Goal: Task Accomplishment & Management: Manage account settings

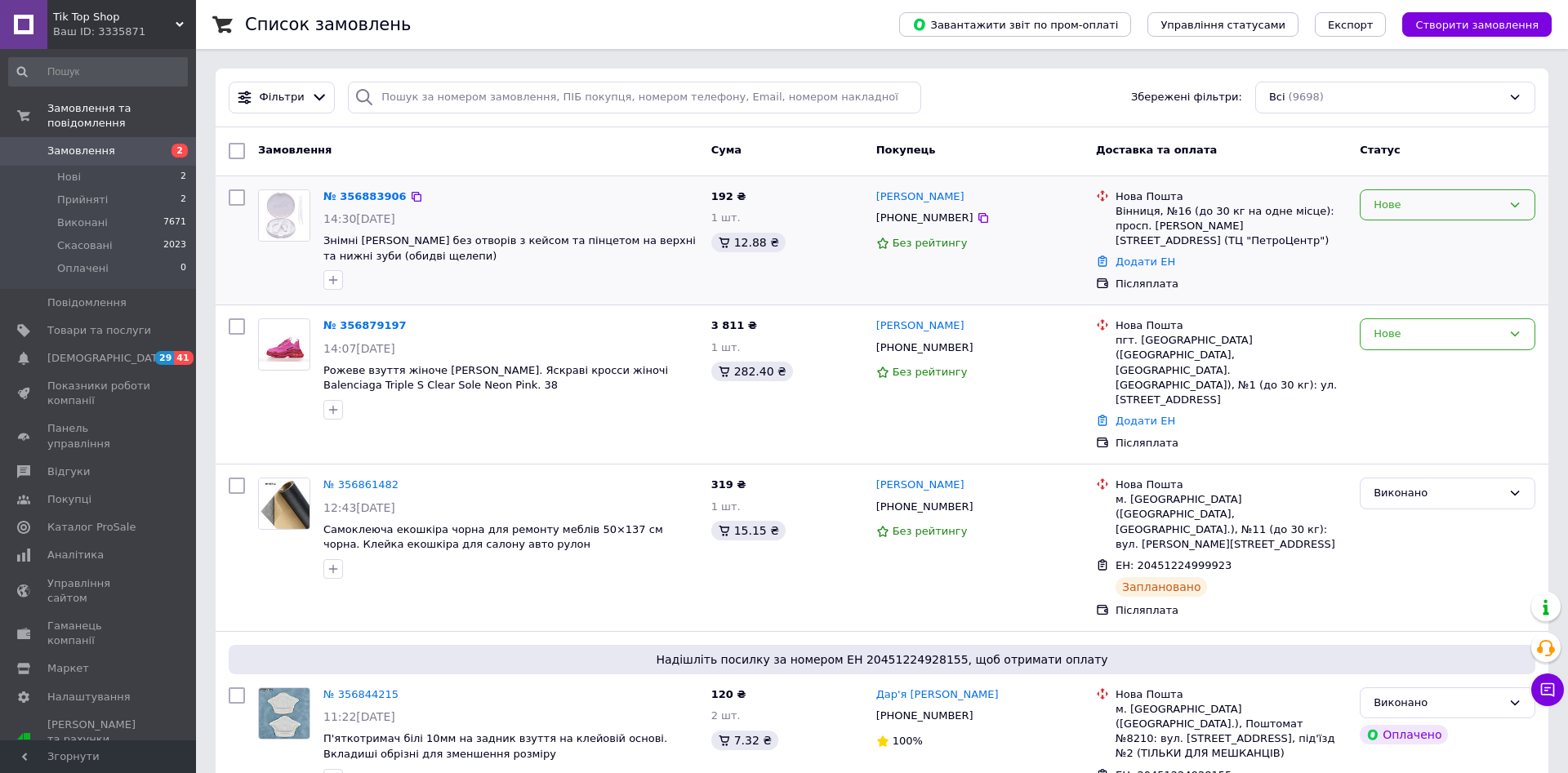
click at [1439, 207] on div "Нове" at bounding box center [1438, 205] width 128 height 17
click at [1409, 240] on li "Прийнято" at bounding box center [1447, 239] width 174 height 30
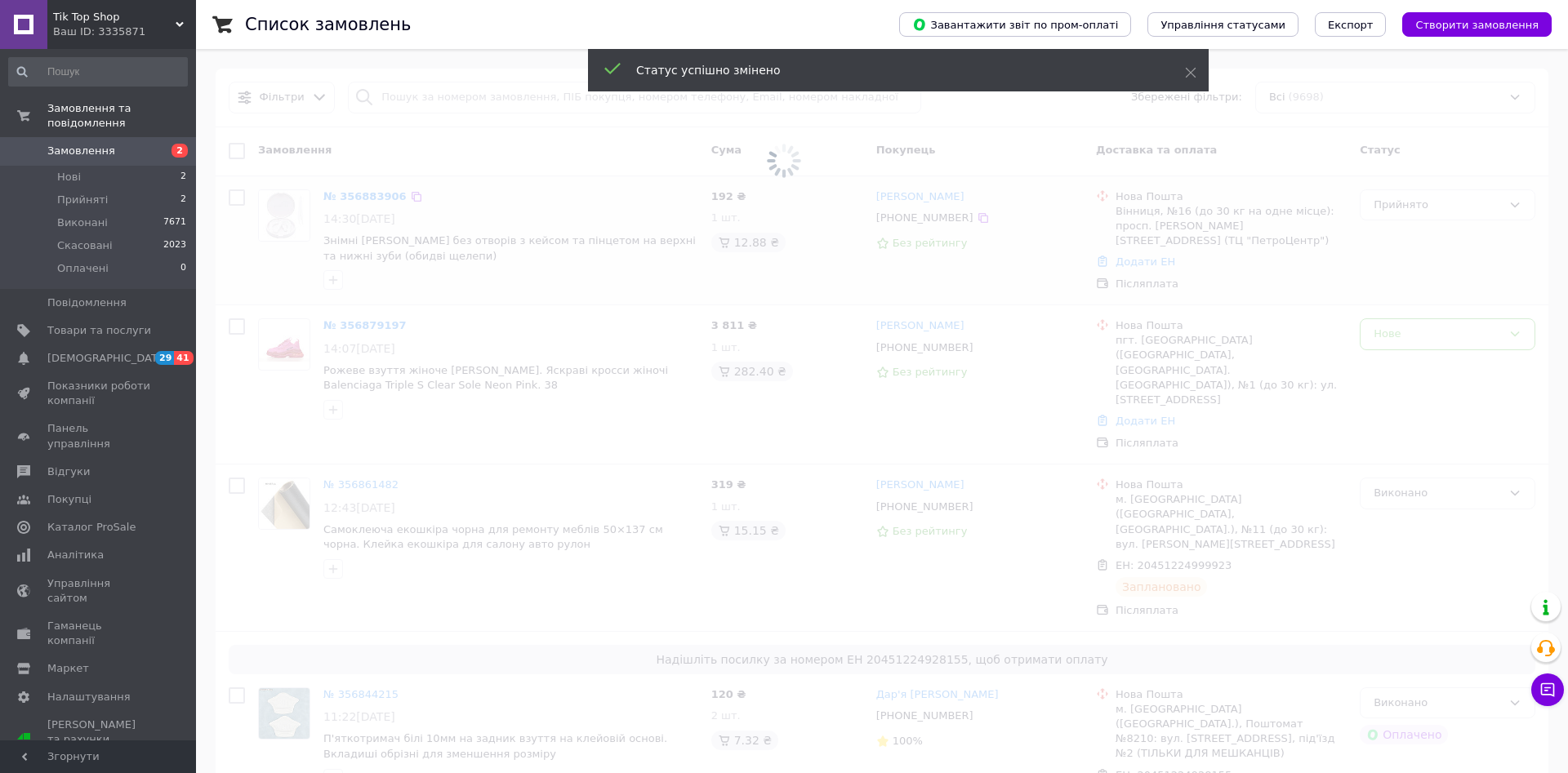
click at [1409, 329] on span at bounding box center [784, 386] width 1568 height 773
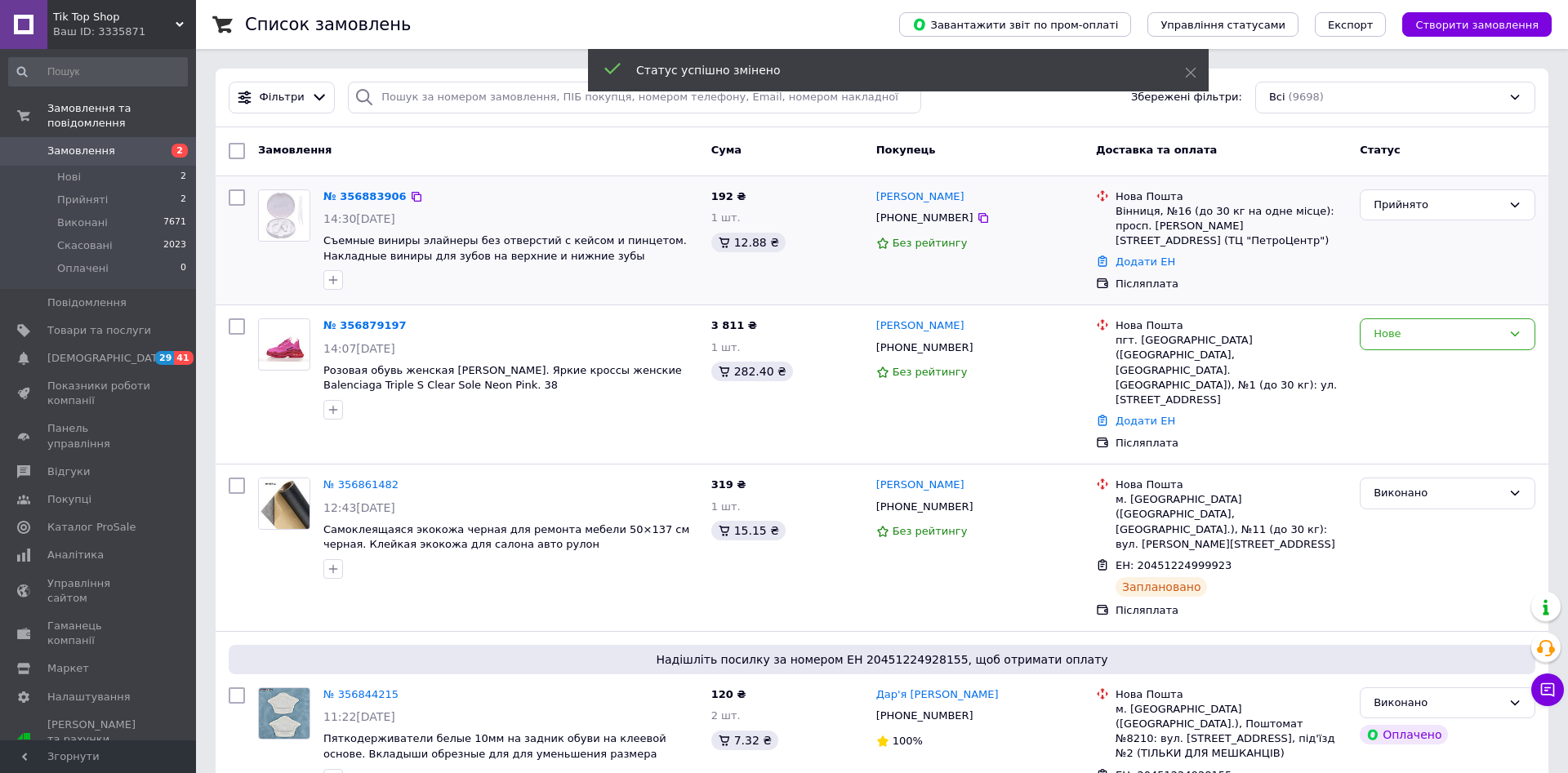
click at [1409, 329] on div "Нове" at bounding box center [1438, 334] width 128 height 17
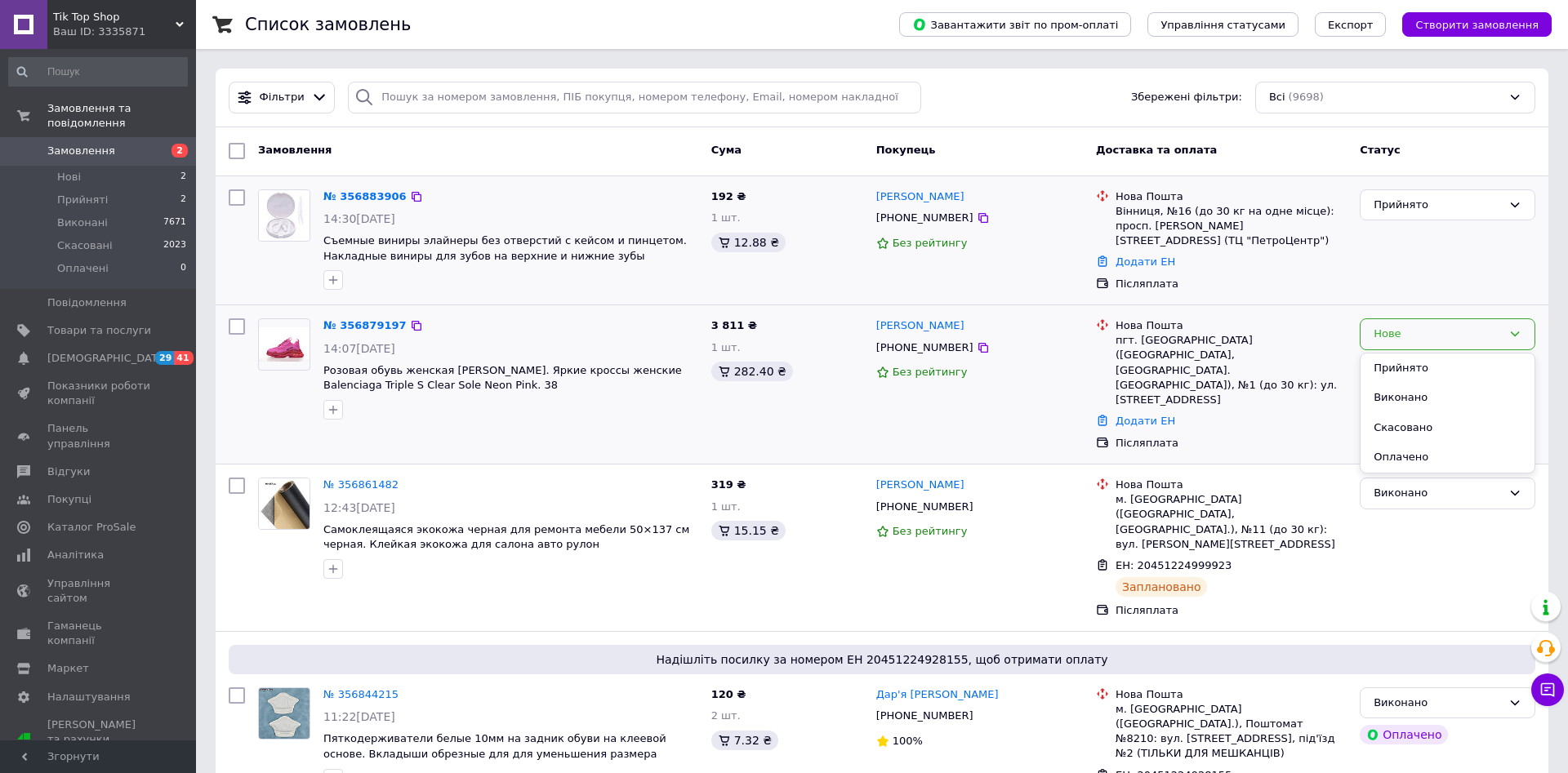
drag, startPoint x: 1376, startPoint y: 364, endPoint x: 1338, endPoint y: 377, distance: 40.2
click at [1376, 364] on li "Прийнято" at bounding box center [1447, 369] width 174 height 30
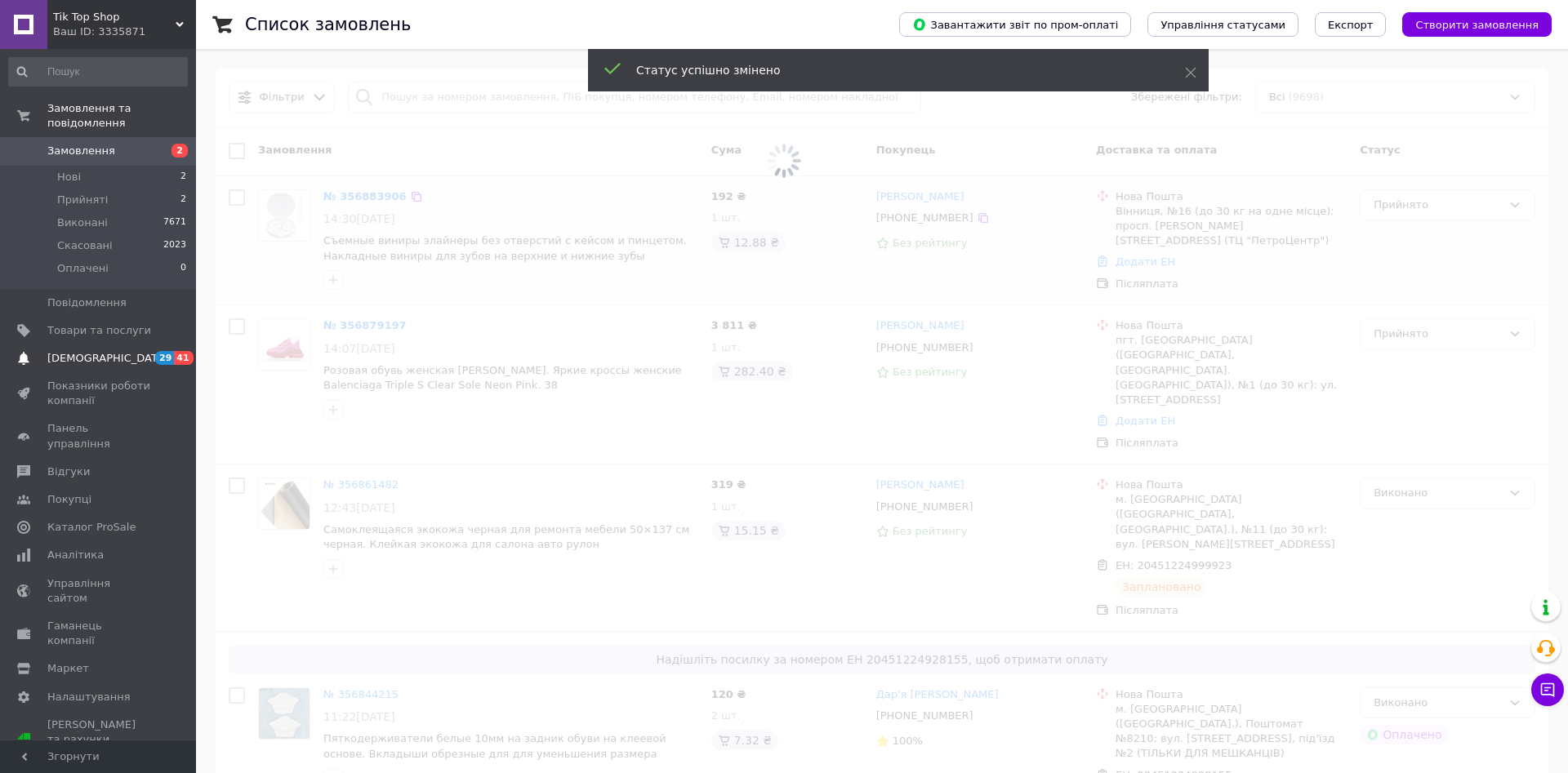
click at [72, 351] on span "[DEMOGRAPHIC_DATA]" at bounding box center [108, 358] width 121 height 14
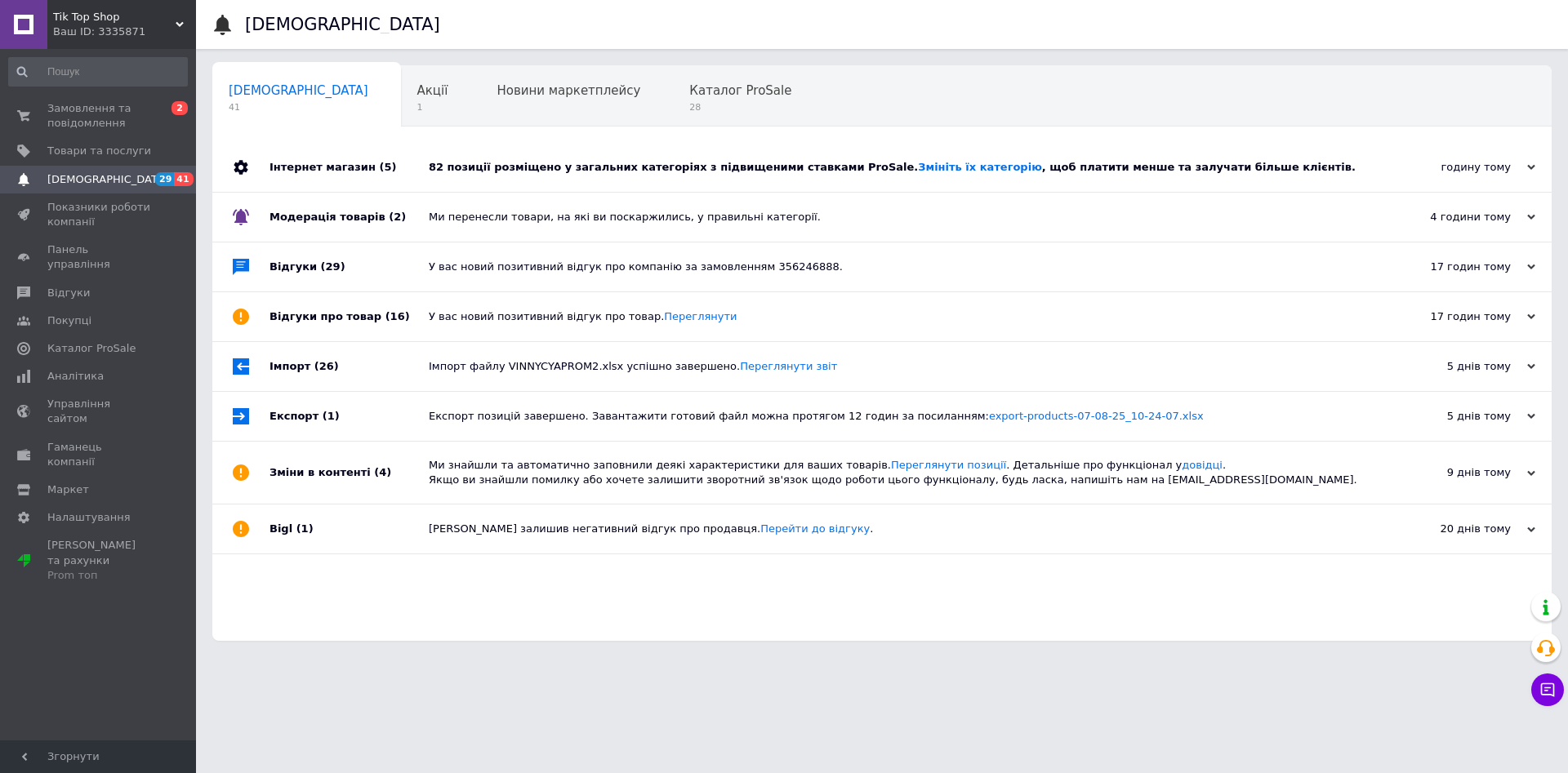
click at [507, 215] on div "Ми перенесли товари, на які ви поскаржились, у правильні категорії." at bounding box center [900, 217] width 943 height 14
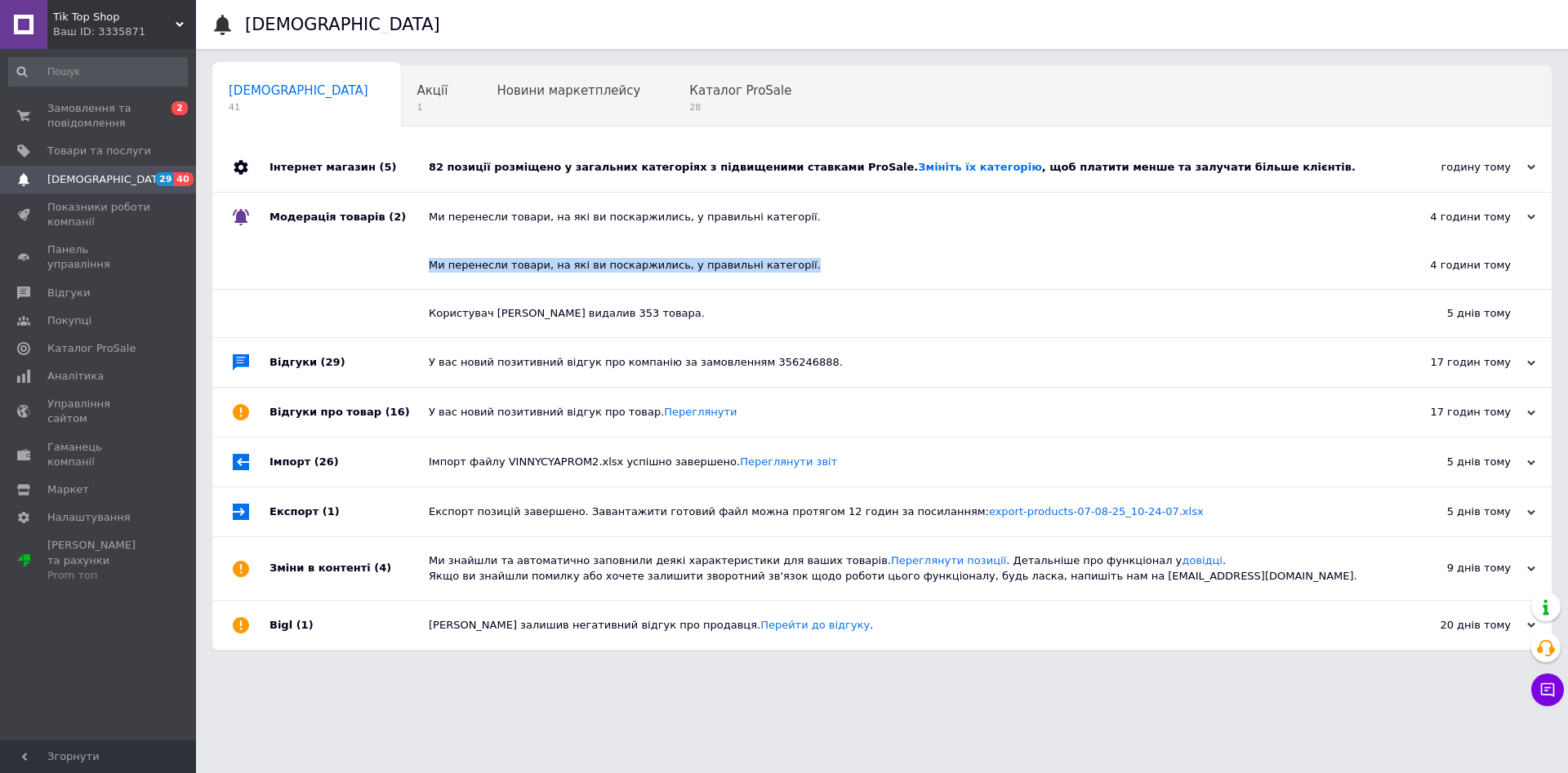
drag, startPoint x: 414, startPoint y: 262, endPoint x: 787, endPoint y: 262, distance: 373.0
click at [787, 262] on div "Ми перенесли товари, на які ви поскаржились, у правильні категорії. 4 години то…" at bounding box center [881, 265] width 1339 height 48
click at [794, 269] on div "Ми перенесли товари, на які ви поскаржились, у правильні категорії." at bounding box center [887, 265] width 919 height 14
drag, startPoint x: 749, startPoint y: 270, endPoint x: 387, endPoint y: 272, distance: 362.0
click at [387, 272] on div "Ми перенесли товари, на які ви поскаржились, у правильні категорії. 4 години то…" at bounding box center [881, 265] width 1339 height 48
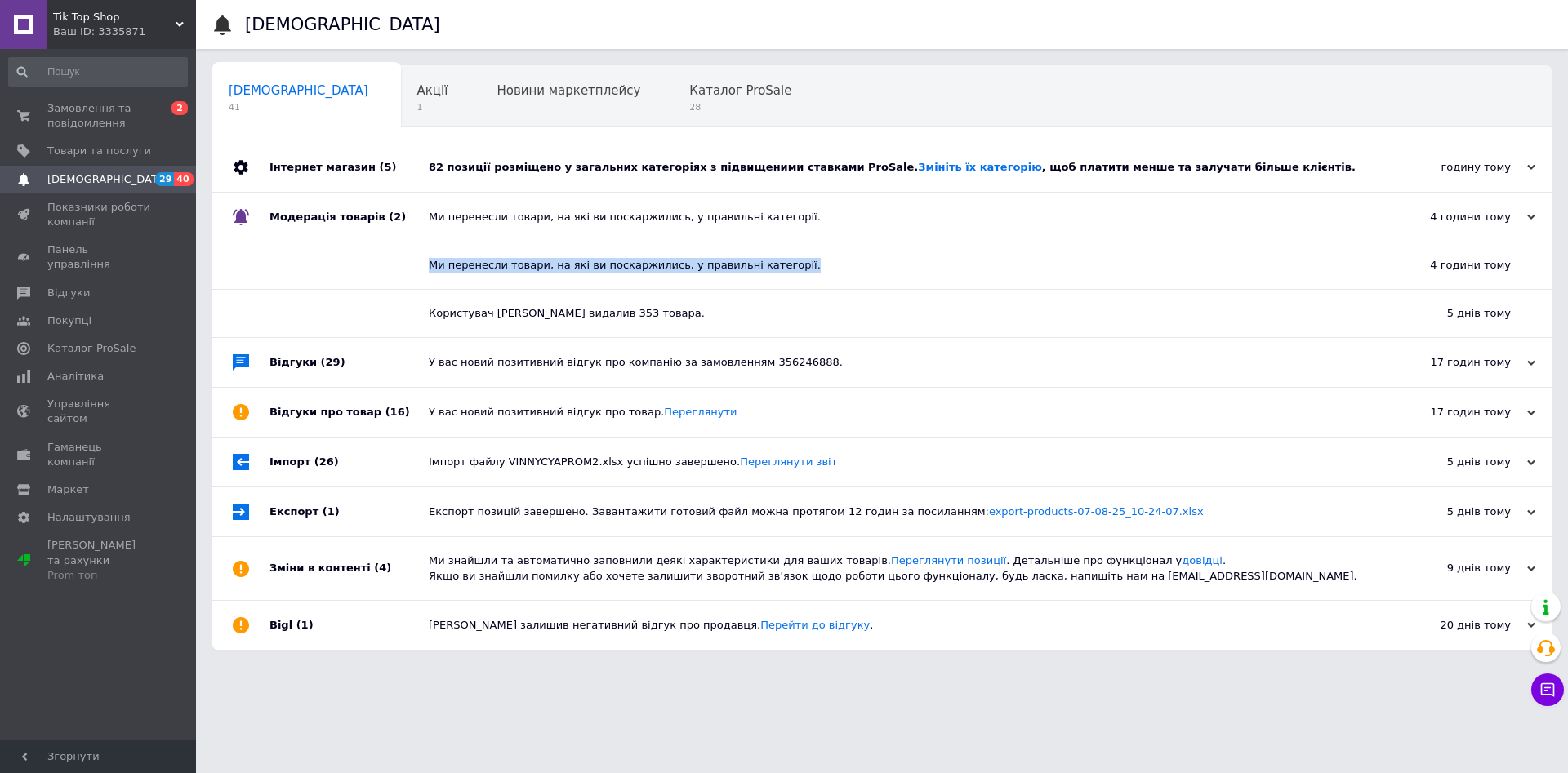
drag, startPoint x: 710, startPoint y: 318, endPoint x: 541, endPoint y: 299, distance: 170.1
click at [433, 318] on div "Користувач [PERSON_NAME] видалив 353 товара." at bounding box center [887, 313] width 919 height 14
drag, startPoint x: 752, startPoint y: 266, endPoint x: 371, endPoint y: 257, distance: 381.1
click at [371, 257] on div "Ми перенесли товари, на які ви поскаржились, у правильні категорії. 4 години то…" at bounding box center [881, 265] width 1339 height 48
drag, startPoint x: 944, startPoint y: 280, endPoint x: 931, endPoint y: 286, distance: 14.3
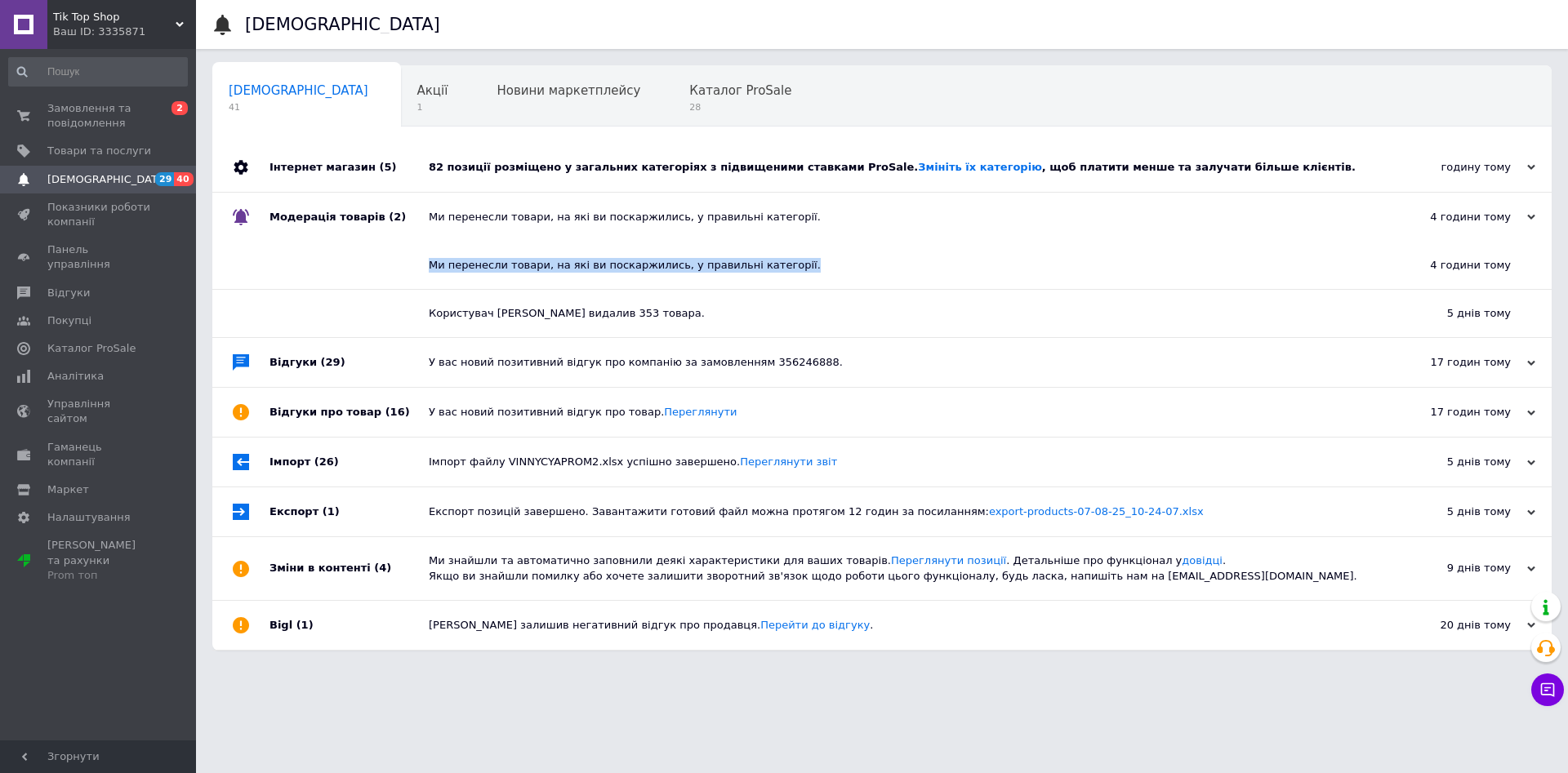
click at [943, 281] on div "Ми перенесли товари, на які ви поскаржились, у правильні категорії." at bounding box center [887, 264] width 919 height 47
click at [760, 631] on link "Перейти до відгуку" at bounding box center [814, 625] width 110 height 12
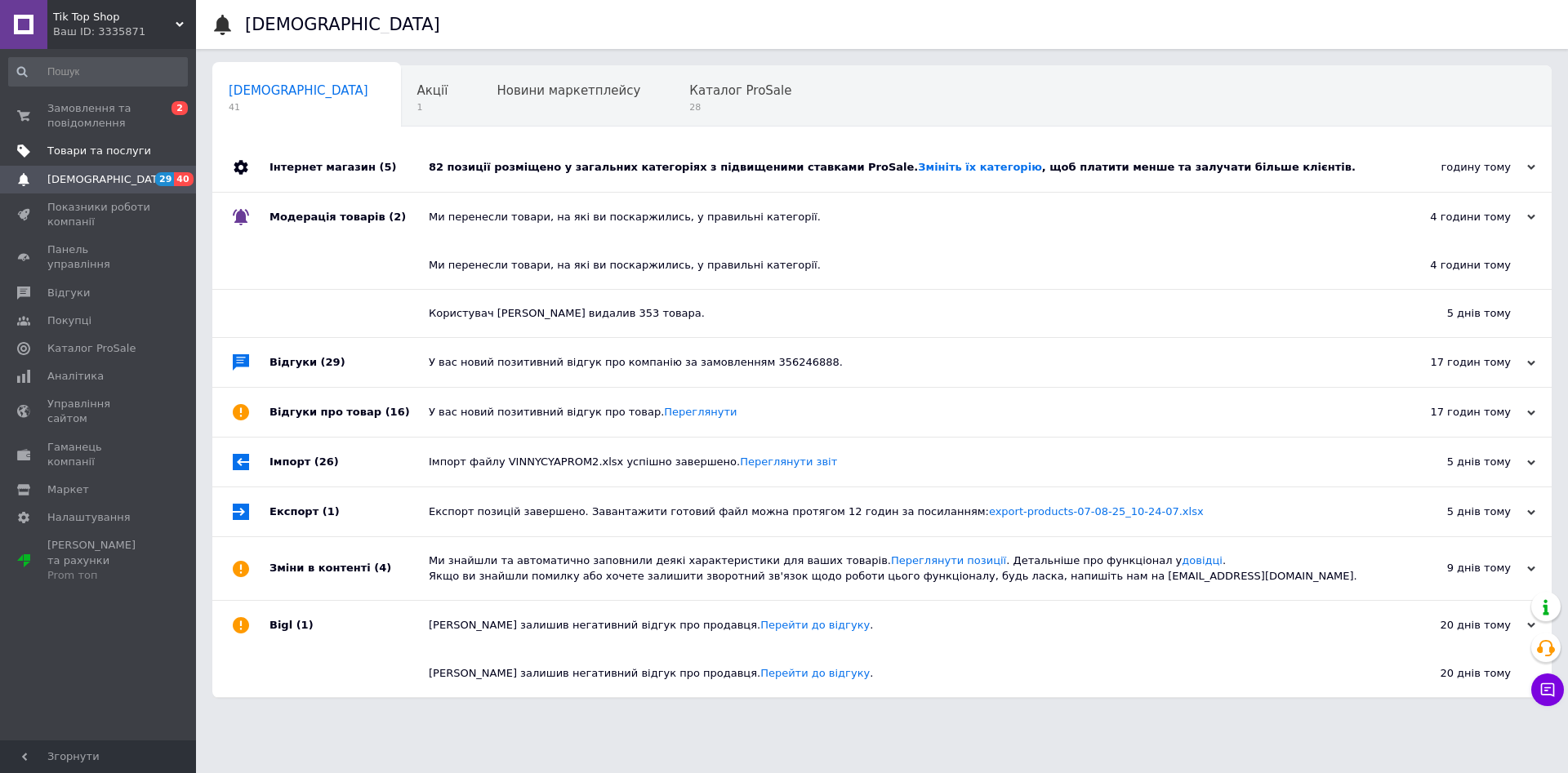
drag, startPoint x: 74, startPoint y: 150, endPoint x: 151, endPoint y: 155, distance: 77.2
click at [81, 286] on span "Відгуки" at bounding box center [69, 293] width 43 height 14
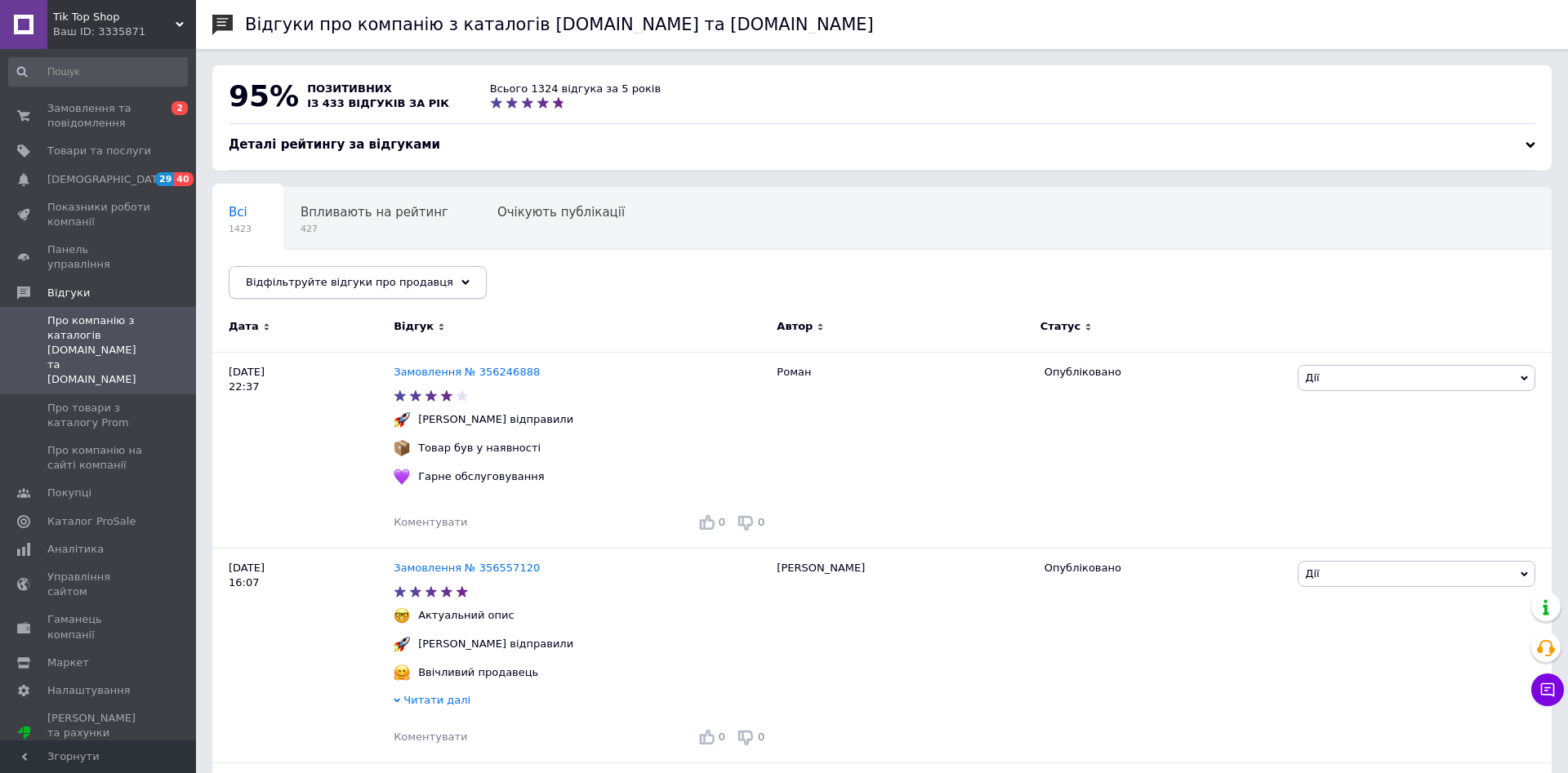
click at [449, 285] on div "Відфільтруйте відгуки про продавця" at bounding box center [358, 282] width 258 height 33
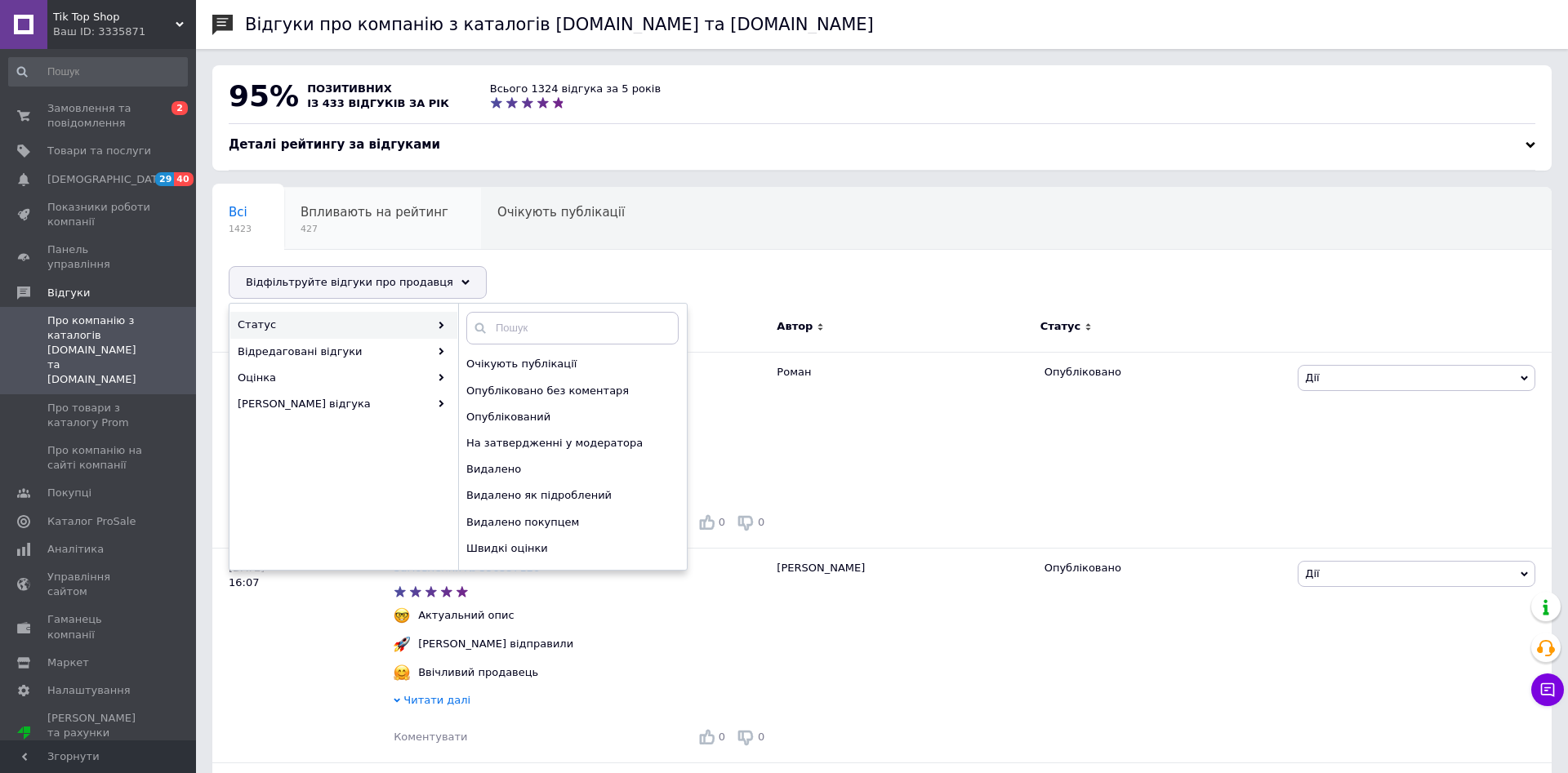
click at [339, 216] on span "Впливають на рейтинг" at bounding box center [374, 212] width 148 height 14
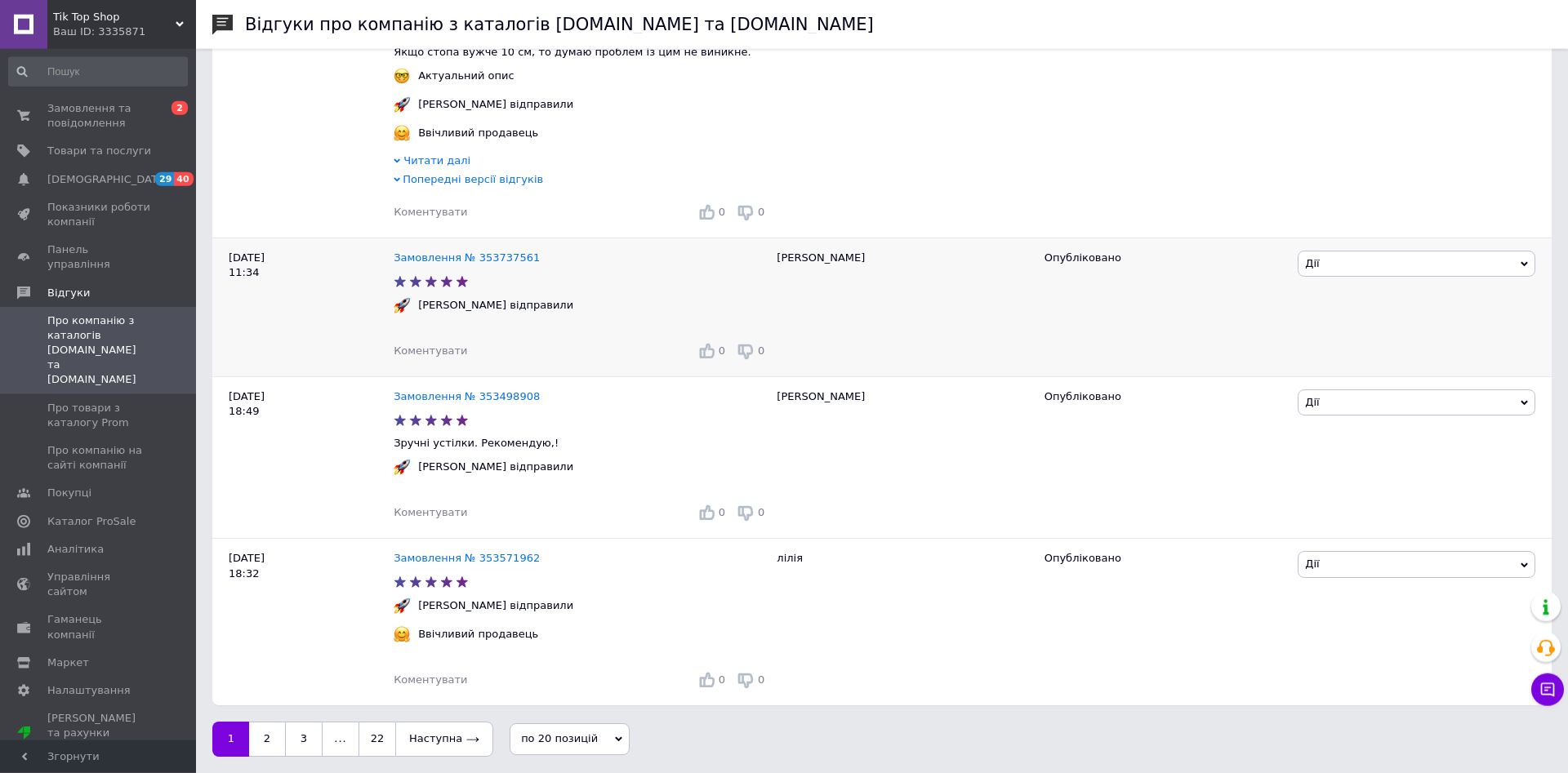
scroll to position [3566, 0]
click at [274, 732] on link "2" at bounding box center [267, 738] width 36 height 34
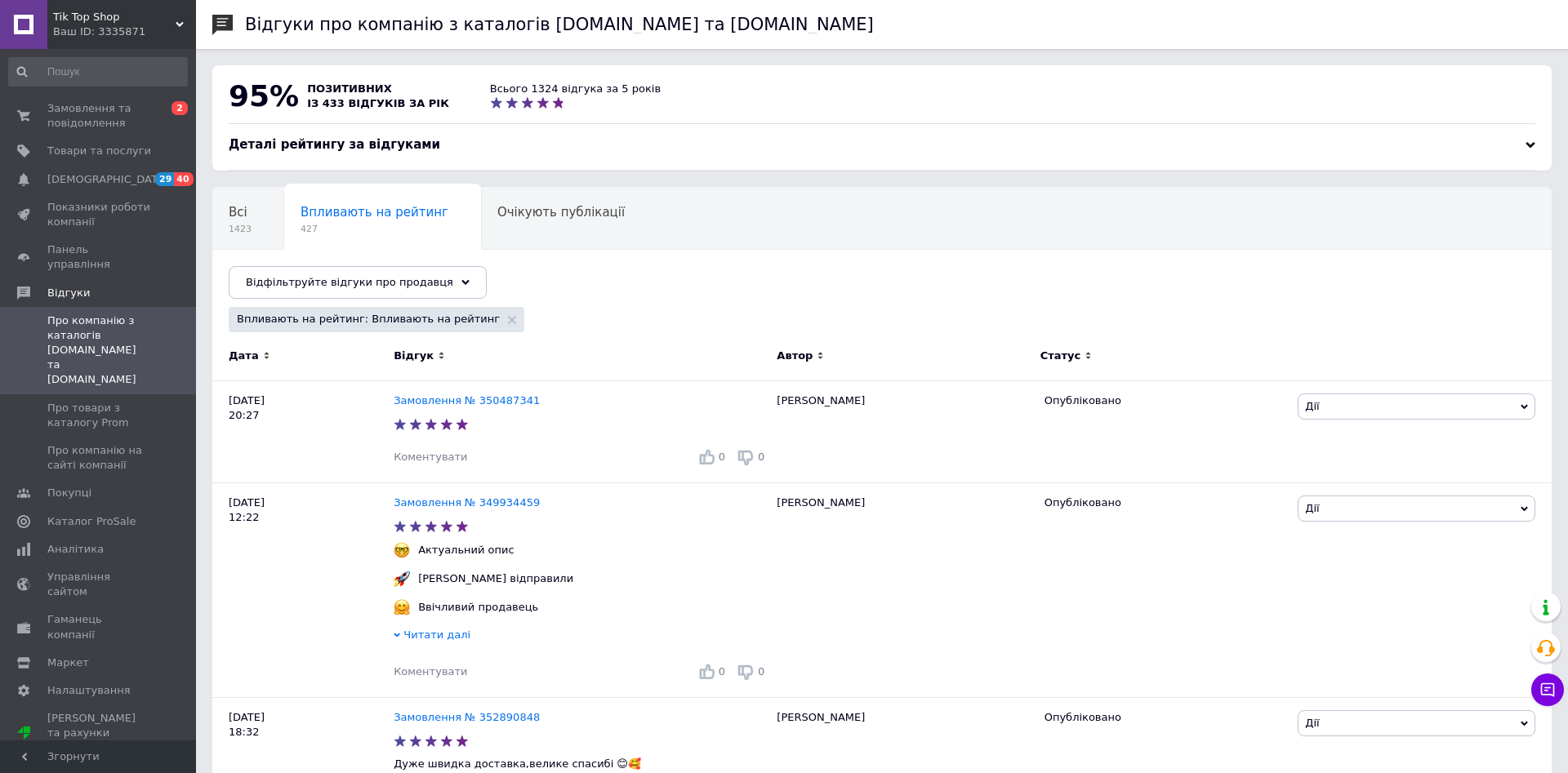
click at [94, 313] on span "Про компанію з каталогів [DOMAIN_NAME] та [DOMAIN_NAME]" at bounding box center [99, 350] width 103 height 74
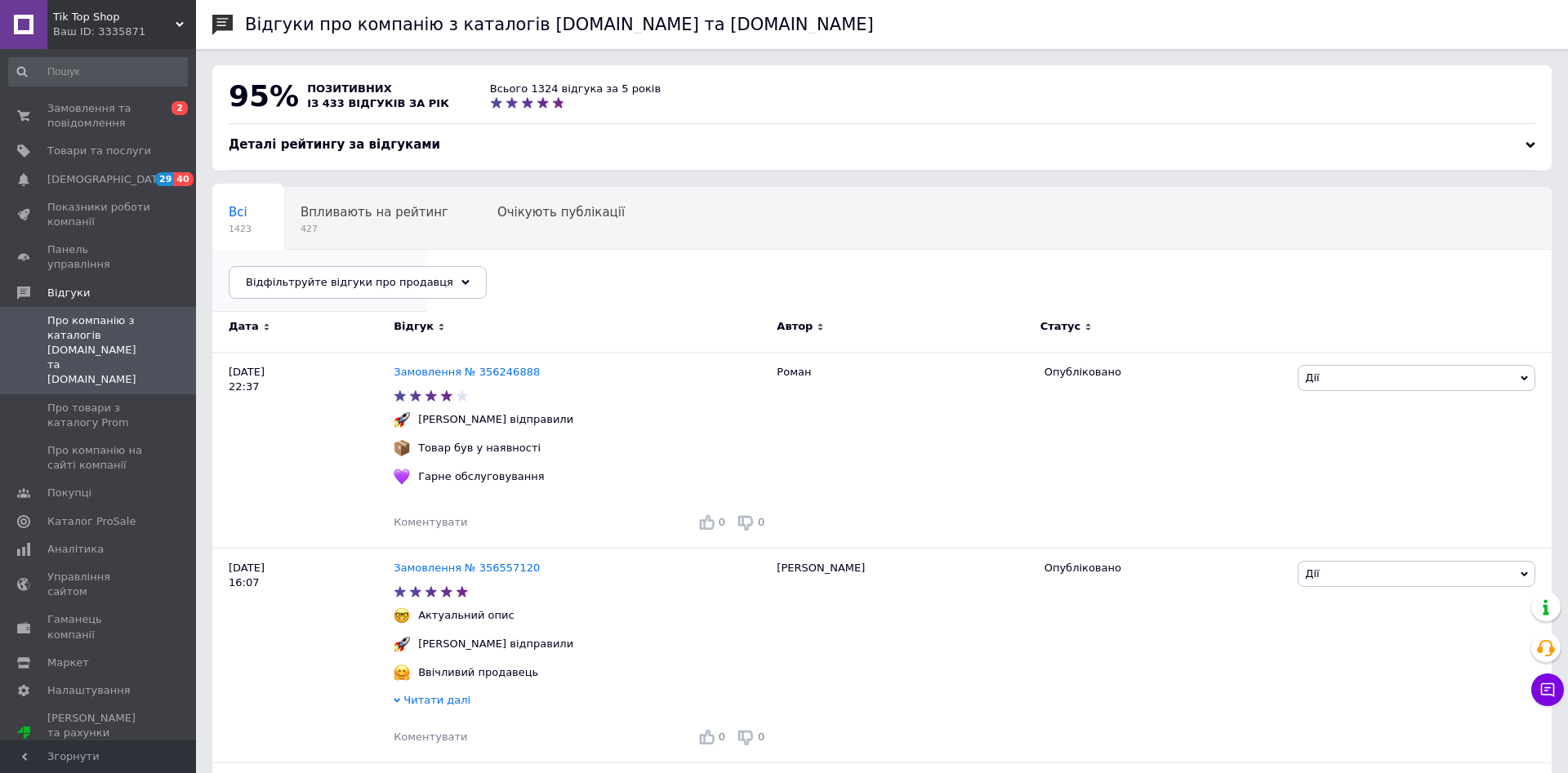
click at [395, 267] on span "Опубліковані без комен..." at bounding box center [312, 274] width 166 height 14
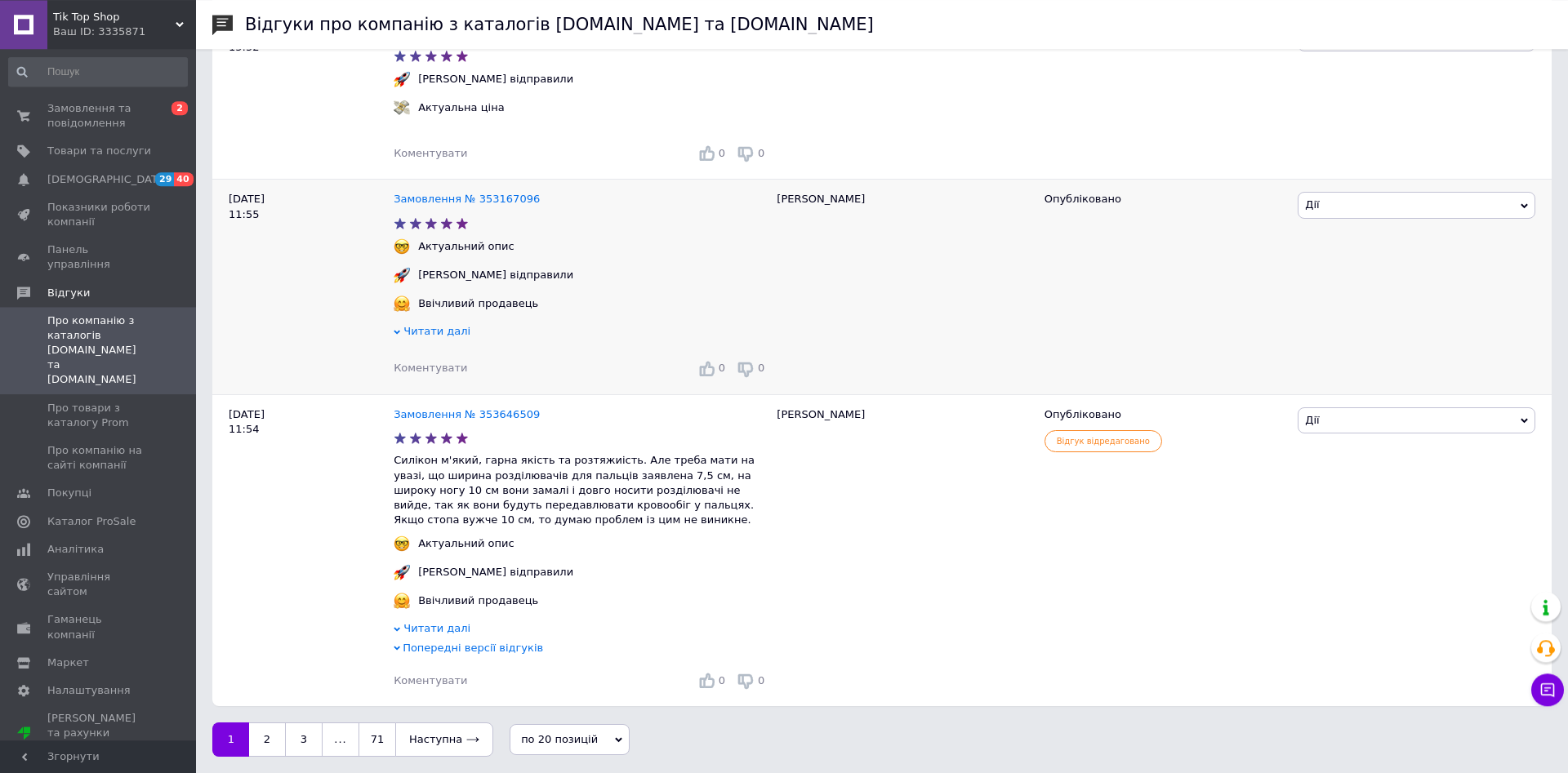
scroll to position [3597, 0]
click at [608, 739] on span "по 20 позицій" at bounding box center [569, 739] width 120 height 31
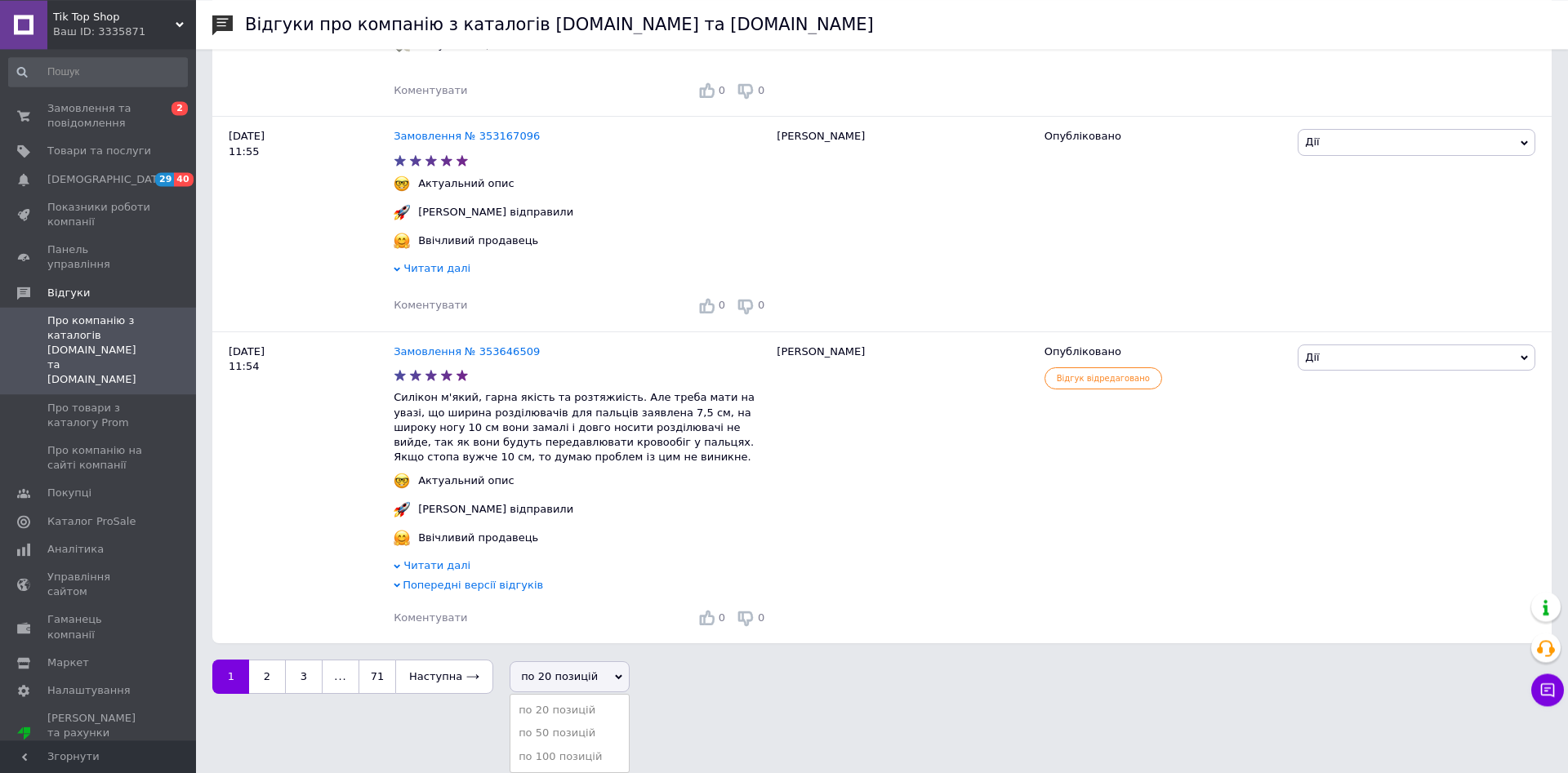
scroll to position [3659, 0]
click at [552, 753] on li "по 100 позицій" at bounding box center [569, 757] width 118 height 23
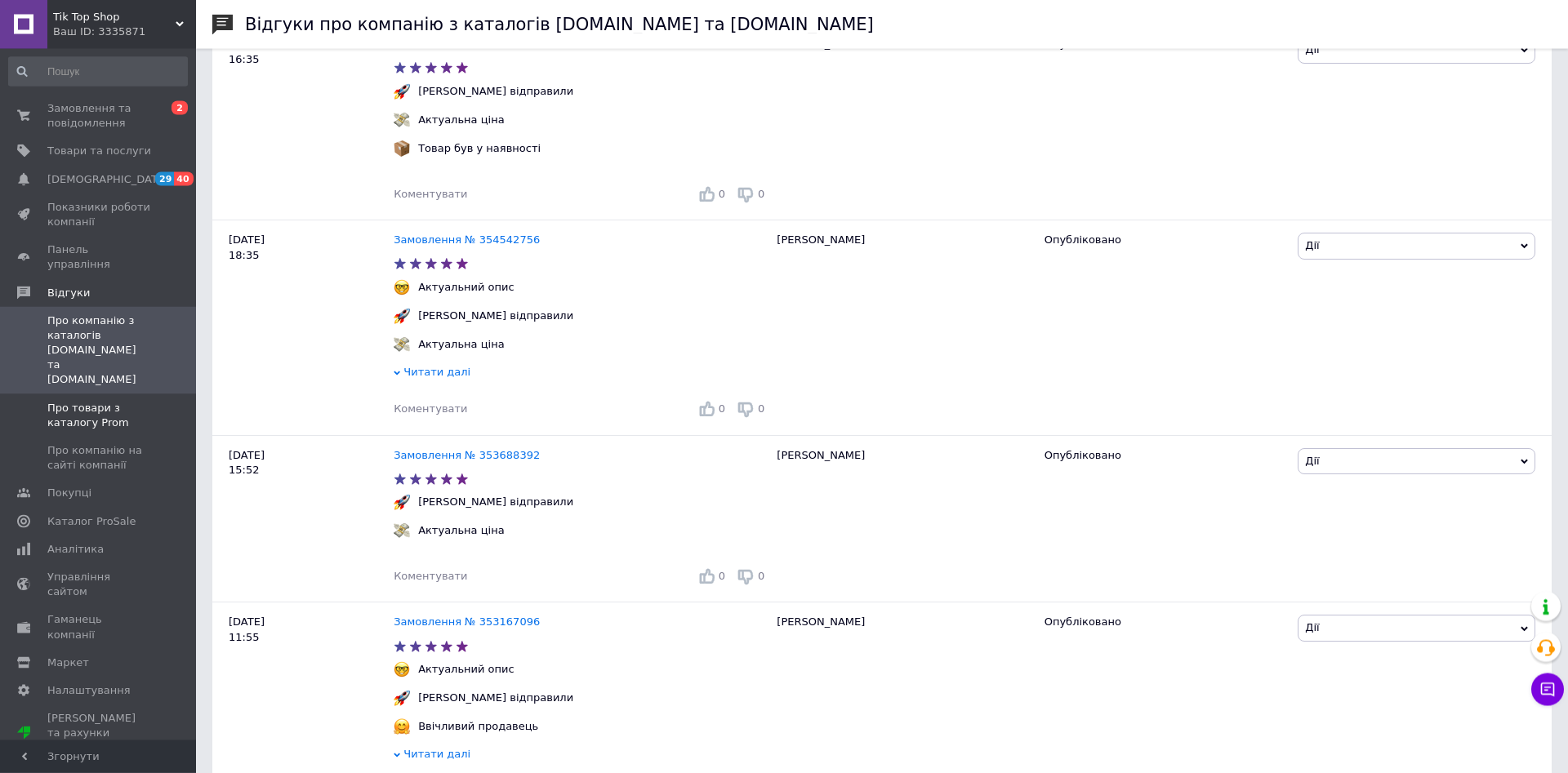
scroll to position [2997, 0]
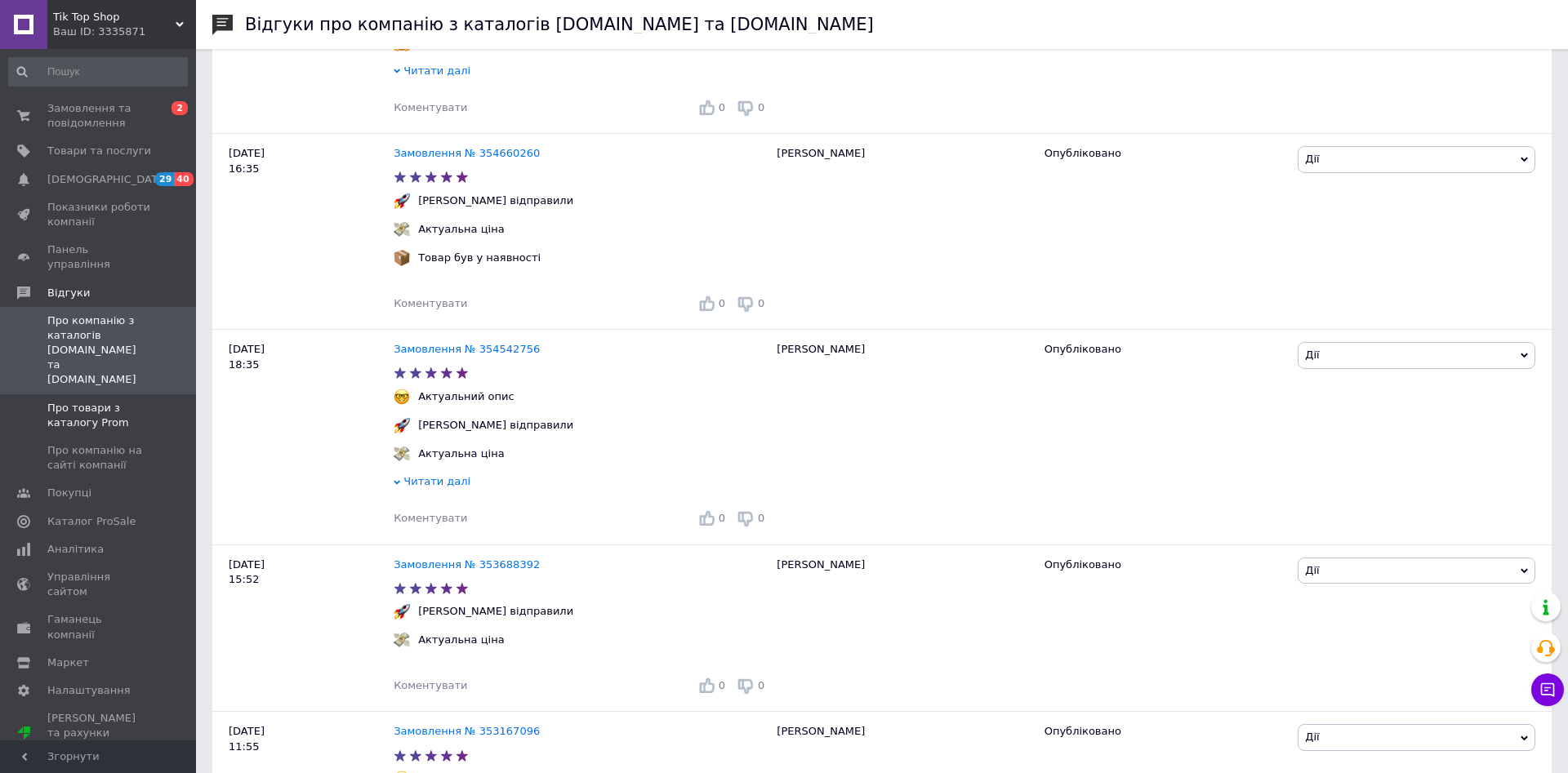
click at [87, 401] on span "Про товари з каталогу Prom" at bounding box center [99, 415] width 103 height 29
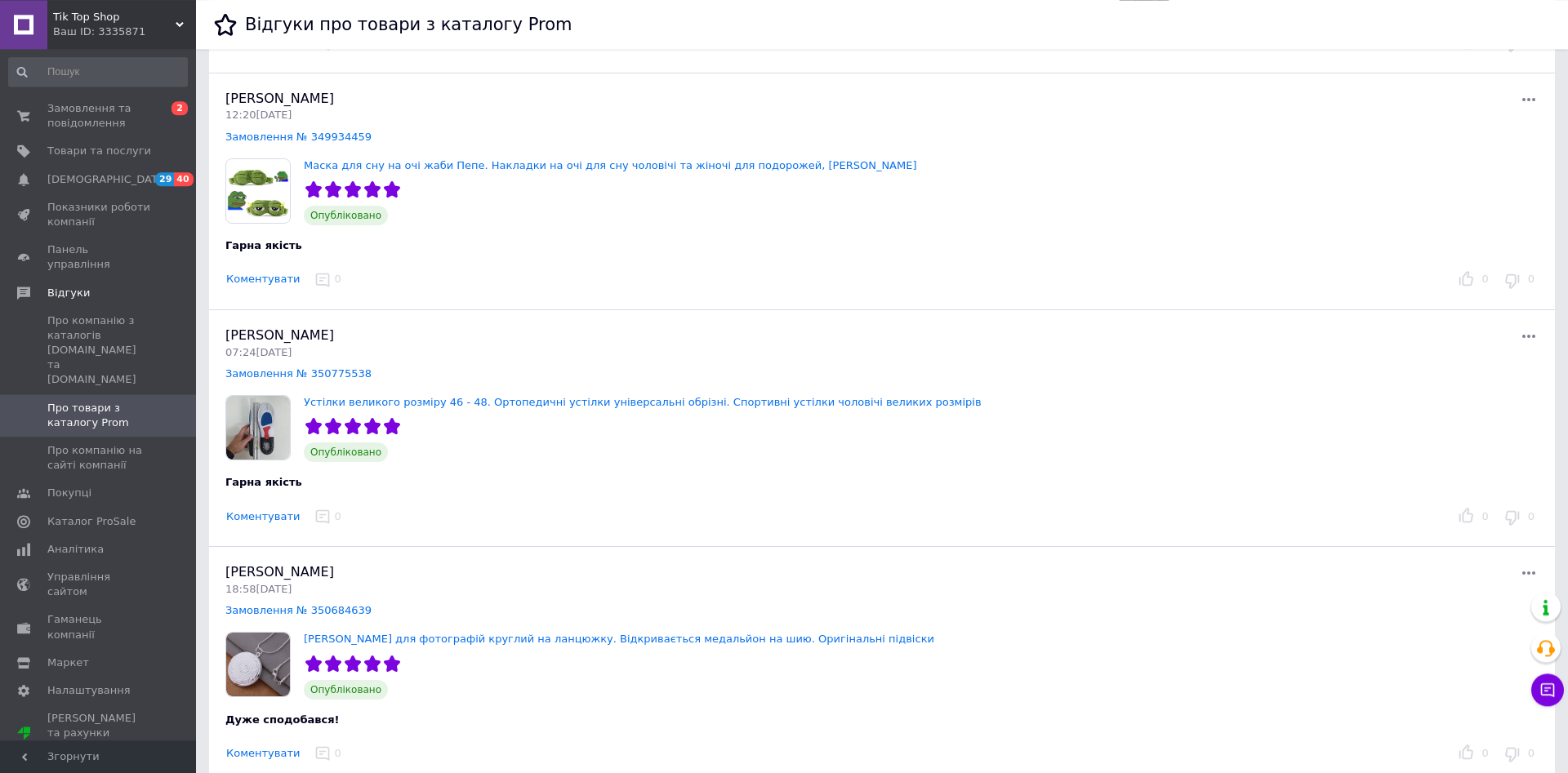
scroll to position [3825, 0]
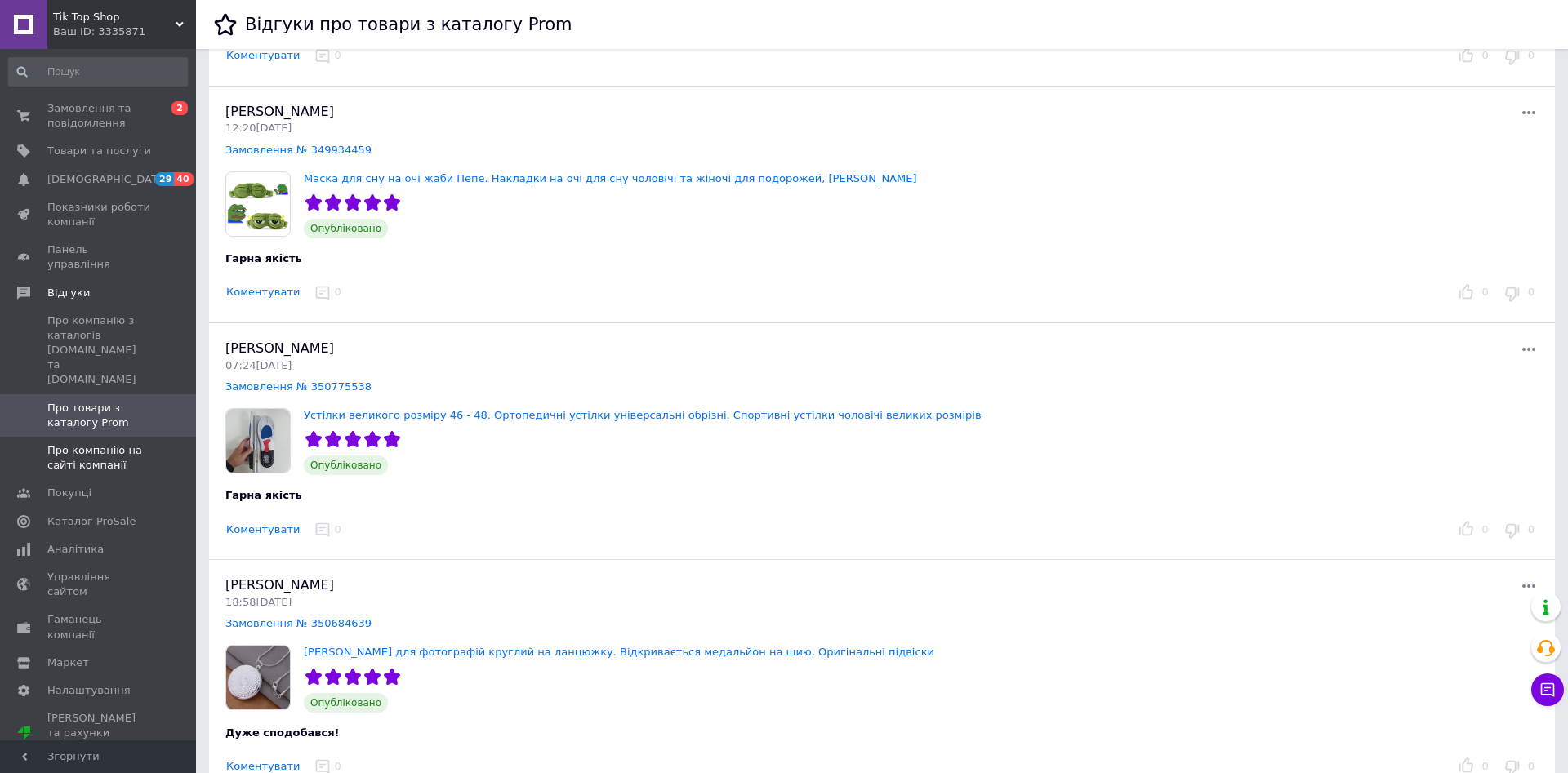
click at [81, 436] on link "Про компанію на сайті компанії" at bounding box center [98, 458] width 196 height 43
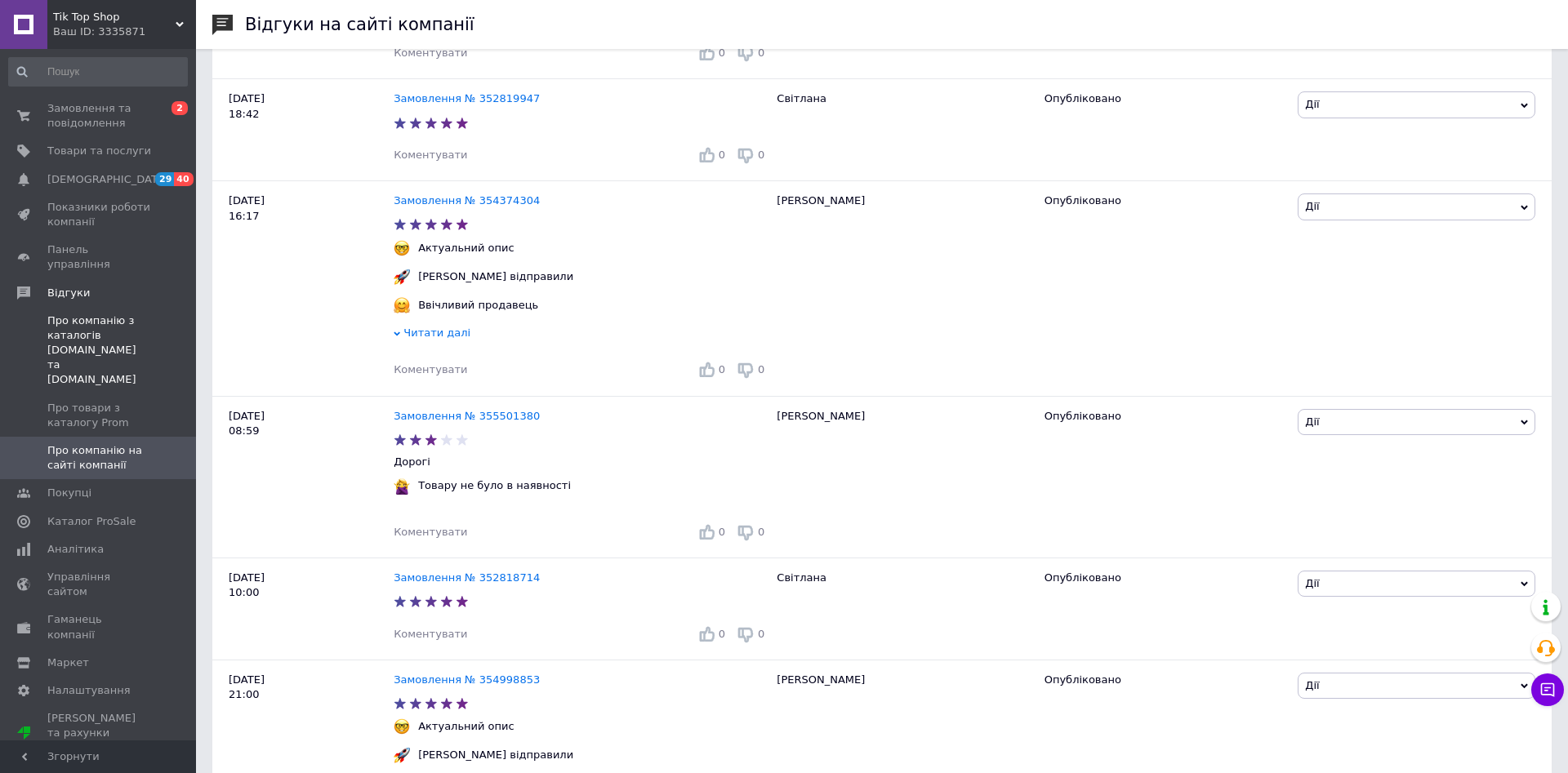
scroll to position [999, 0]
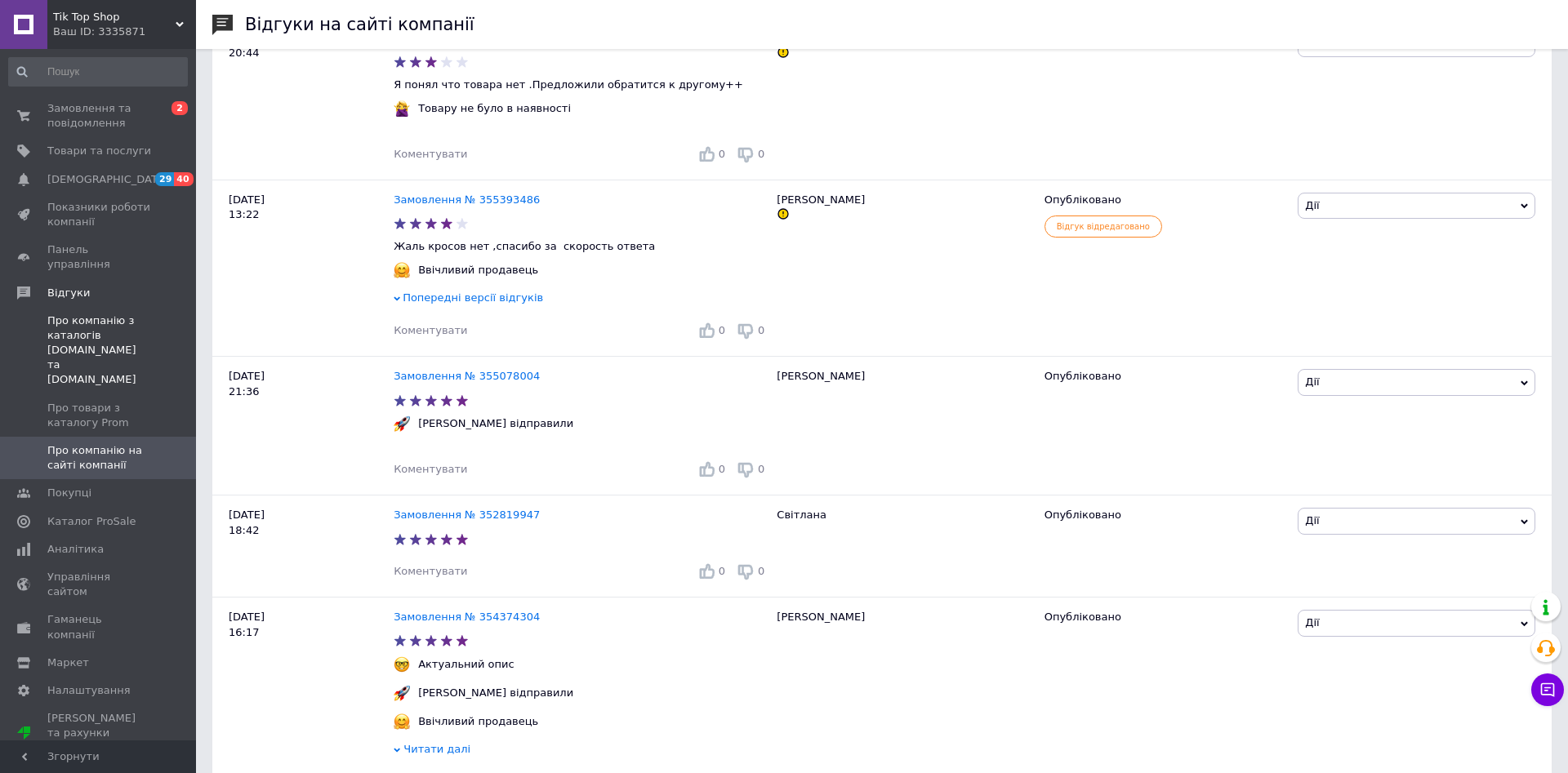
click at [83, 313] on span "Про компанію з каталогів [DOMAIN_NAME] та [DOMAIN_NAME]" at bounding box center [99, 350] width 103 height 74
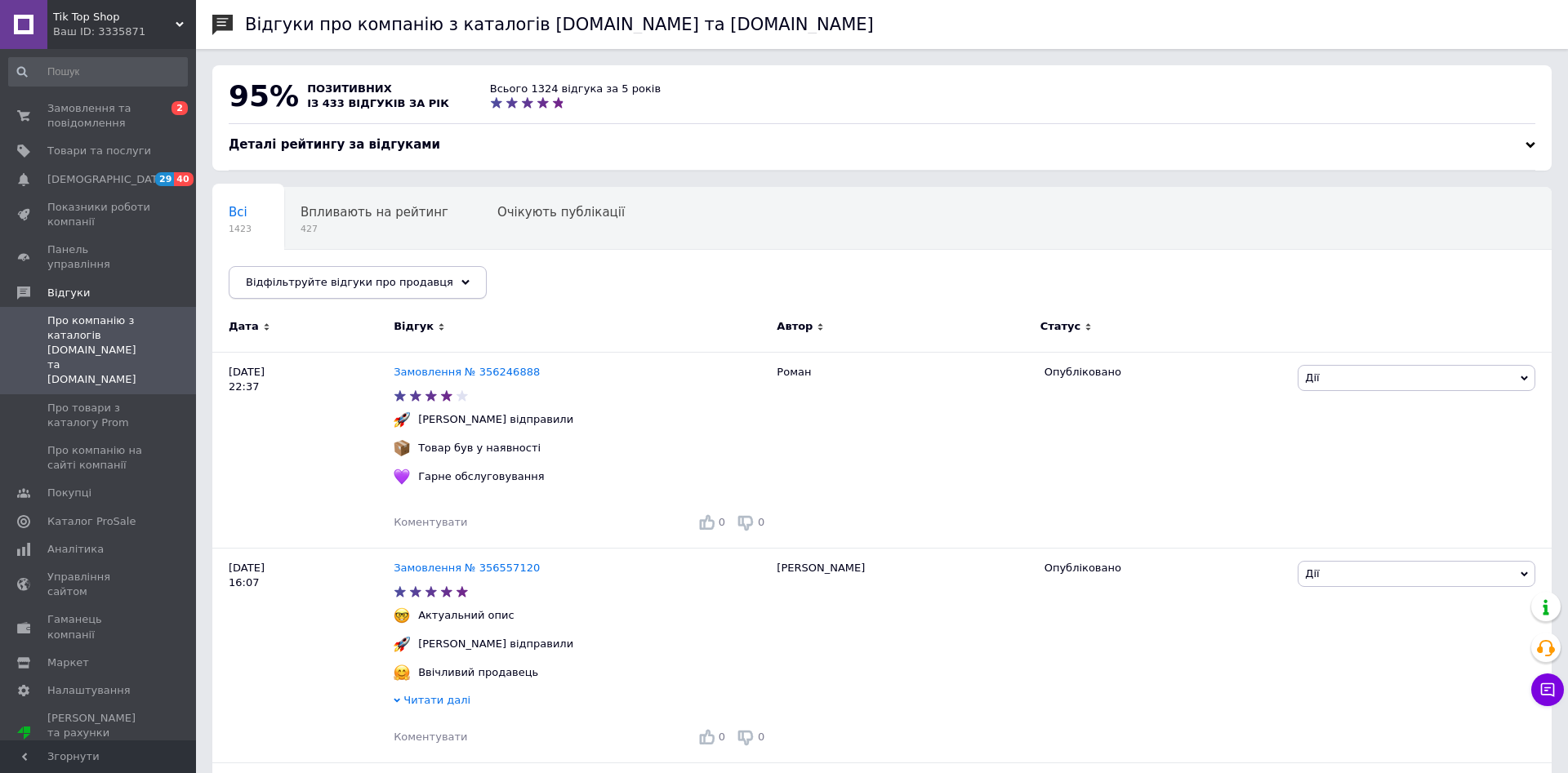
click at [461, 284] on icon at bounding box center [465, 282] width 8 height 8
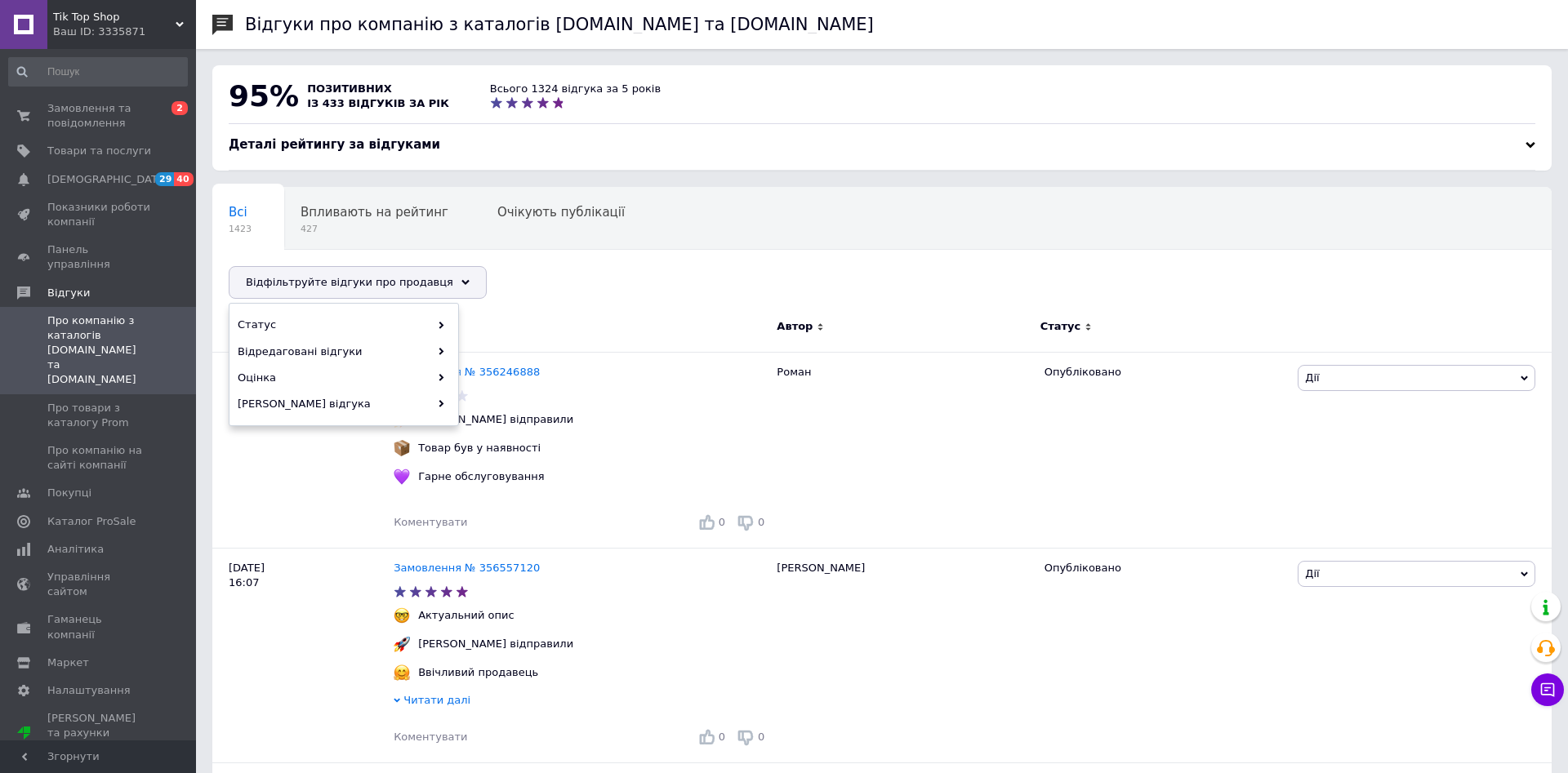
click at [669, 305] on div "Всі 1423 Впливають на рейтинг 427 Очікують публікації 0 Опубліковані без комен.…" at bounding box center [881, 250] width 1339 height 134
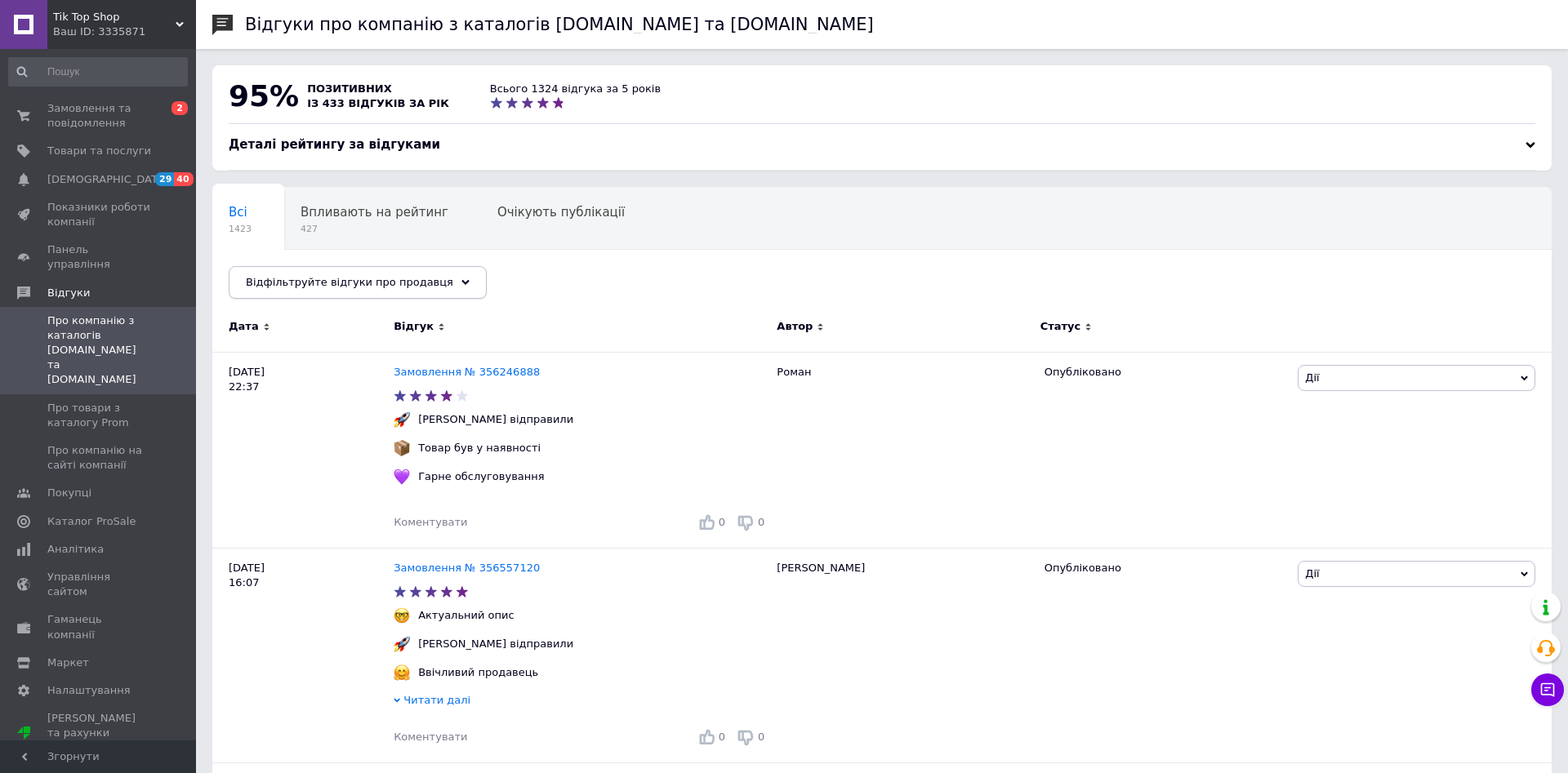
click at [339, 289] on span "Відфільтруйте відгуки про продавця" at bounding box center [349, 282] width 208 height 12
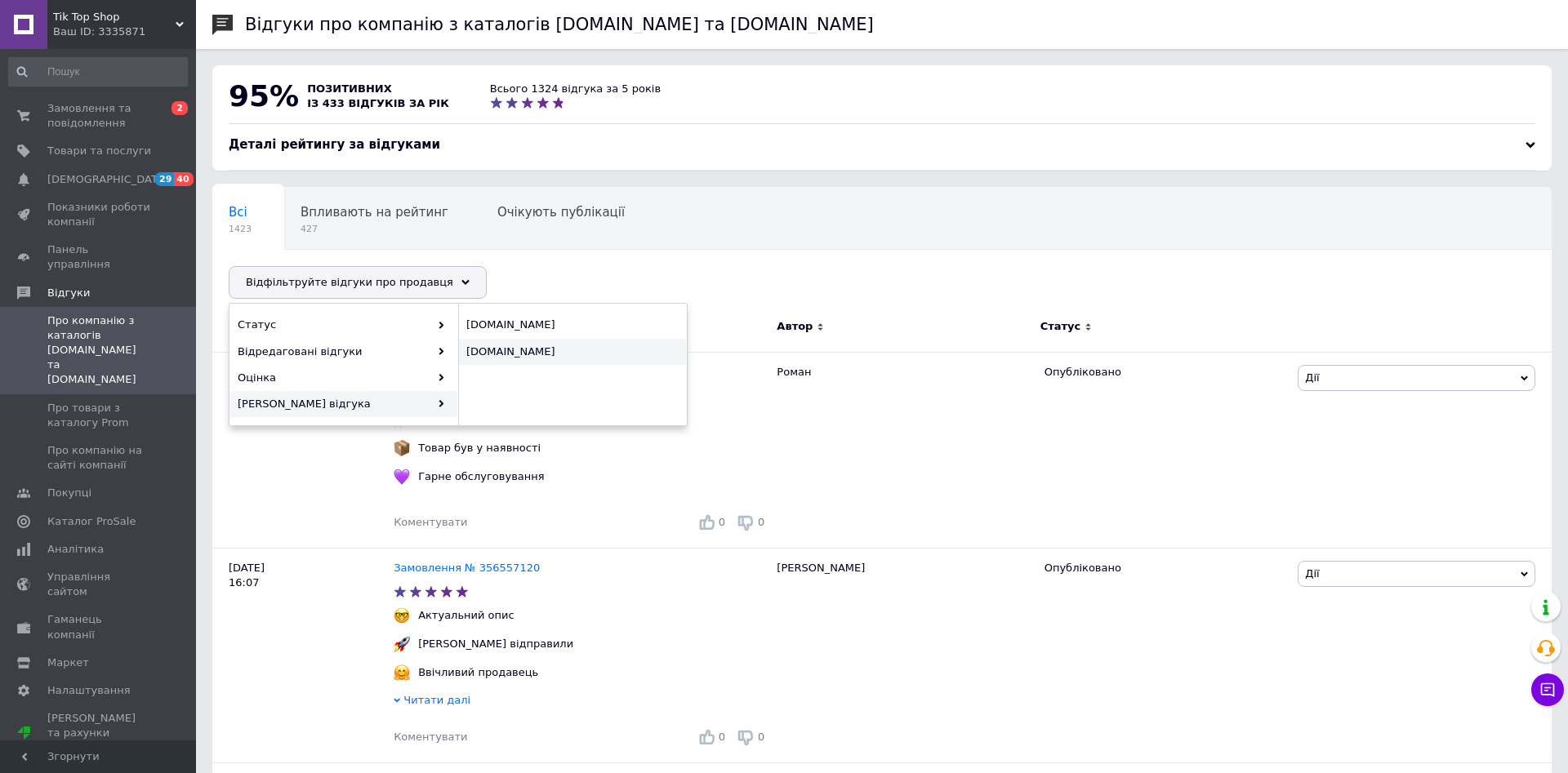
click at [499, 353] on span "[DOMAIN_NAME]" at bounding box center [570, 352] width 208 height 14
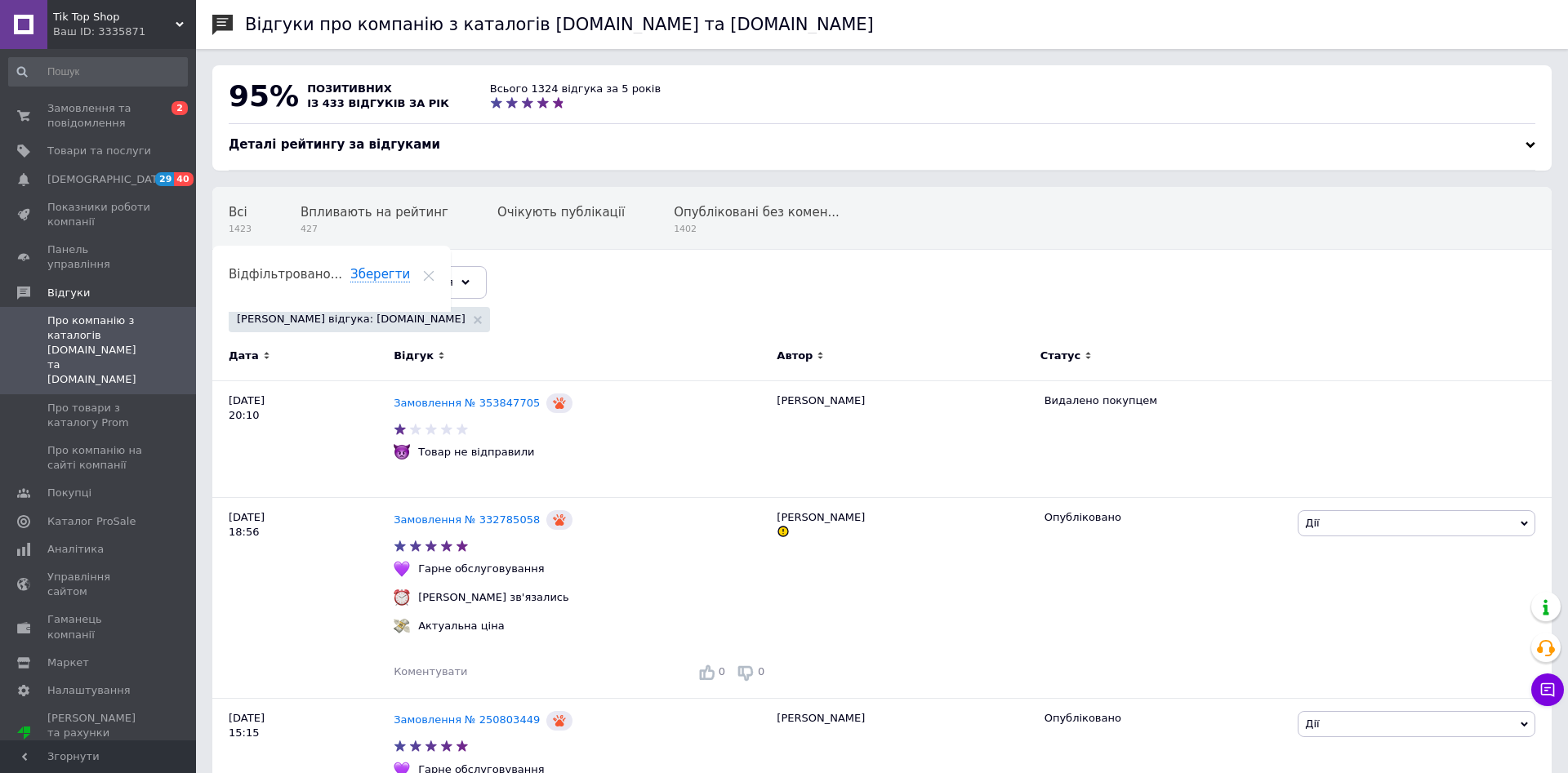
click at [95, 321] on span "Про компанію з каталогів [DOMAIN_NAME] та [DOMAIN_NAME]" at bounding box center [99, 350] width 103 height 74
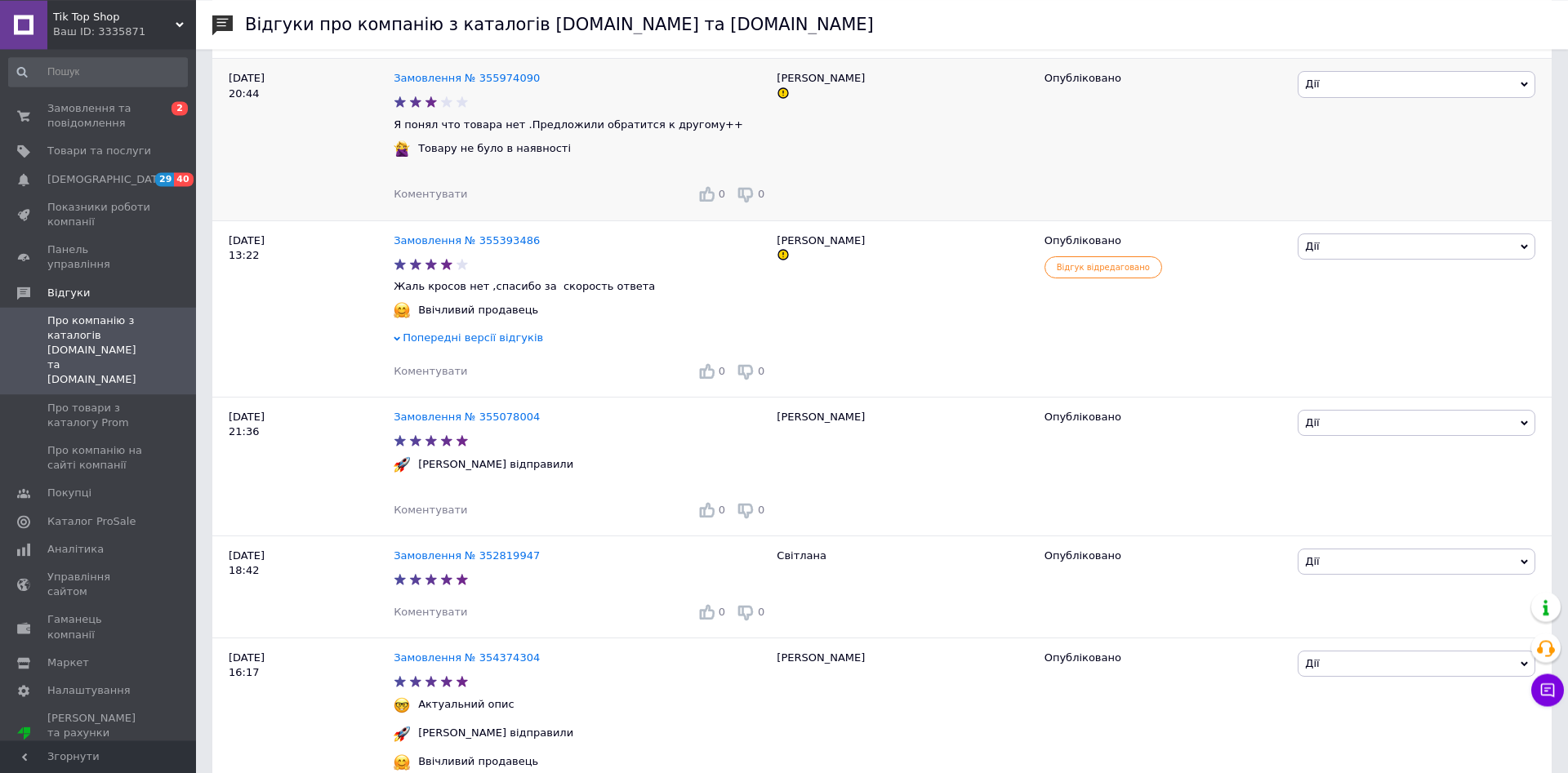
scroll to position [749, 0]
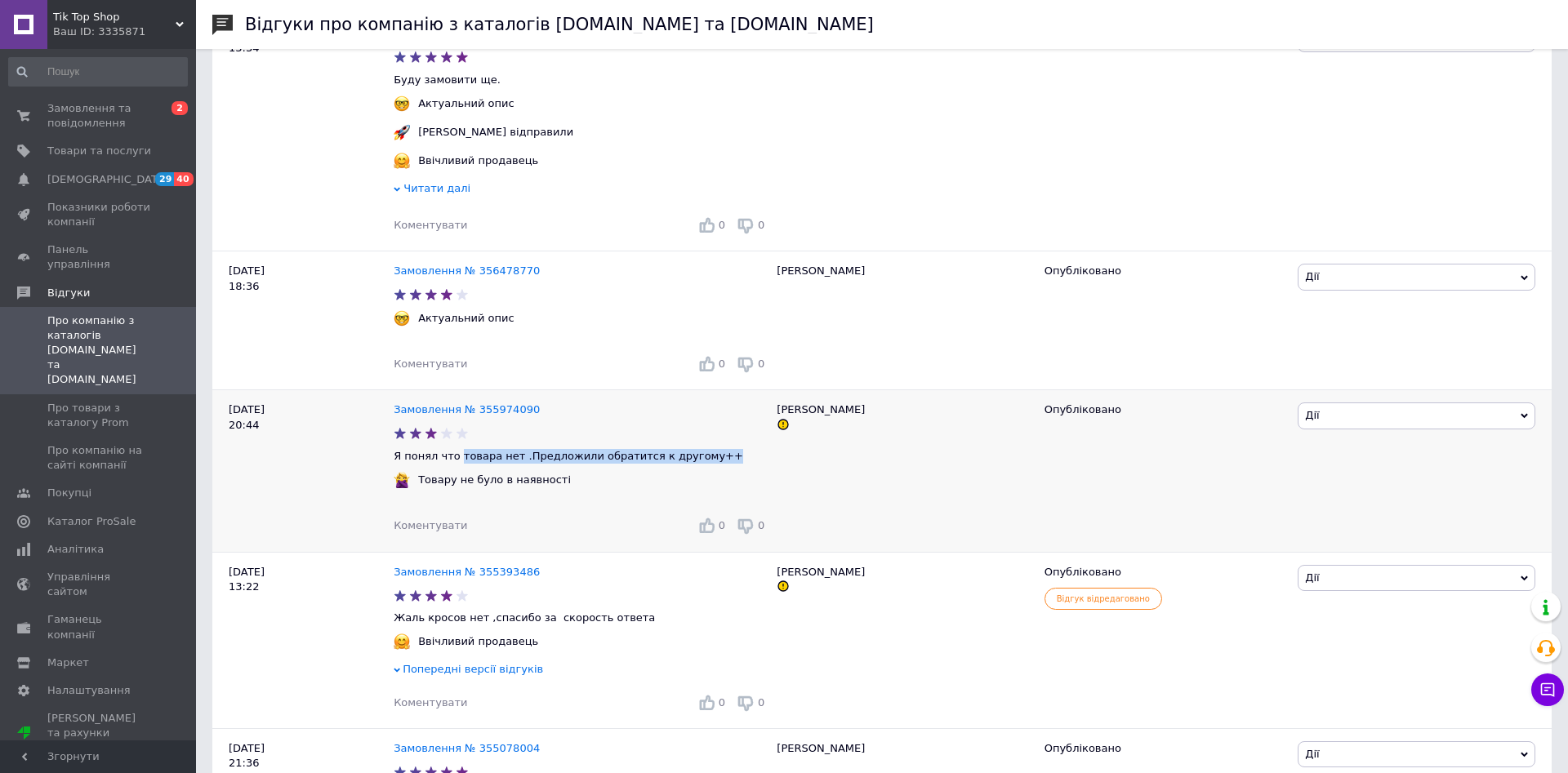
drag, startPoint x: 702, startPoint y: 474, endPoint x: 572, endPoint y: 484, distance: 130.4
click at [485, 464] on p "Я понял что товара нет .Предложили обратится к другому++" at bounding box center [581, 456] width 375 height 14
click at [819, 488] on div "[PERSON_NAME]" at bounding box center [902, 470] width 267 height 161
drag, startPoint x: 763, startPoint y: 474, endPoint x: 393, endPoint y: 460, distance: 370.3
click at [393, 460] on div "[DATE] 20:44 Замовлення № 355974090 Я понял что товара нет .Предложили обратитс…" at bounding box center [881, 470] width 1339 height 161
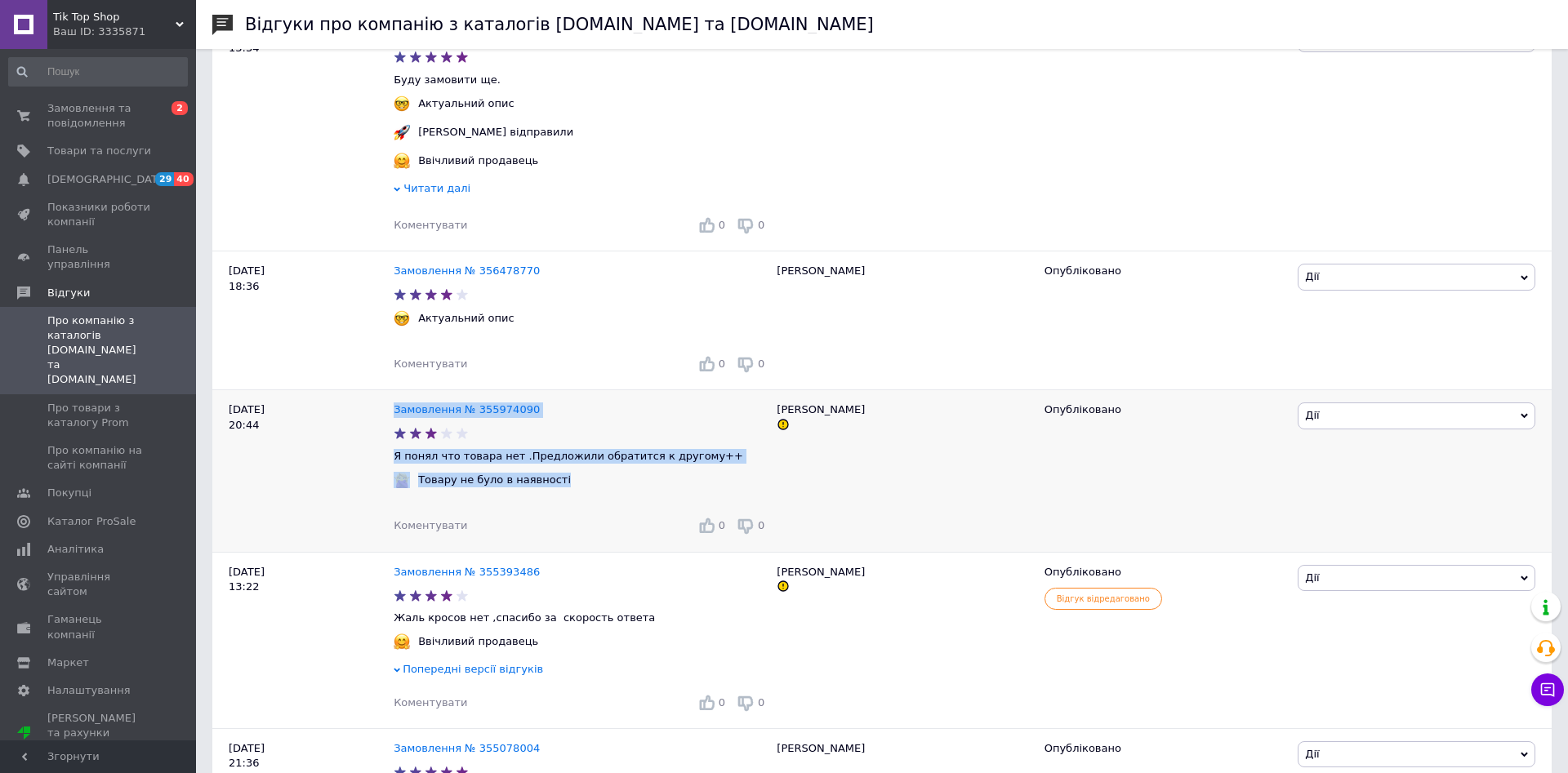
drag, startPoint x: 393, startPoint y: 469, endPoint x: 710, endPoint y: 479, distance: 317.2
click at [724, 493] on div "[DATE] 20:44 Замовлення № 355974090 Я понял что товара нет .Предложили обратитс…" at bounding box center [881, 470] width 1339 height 161
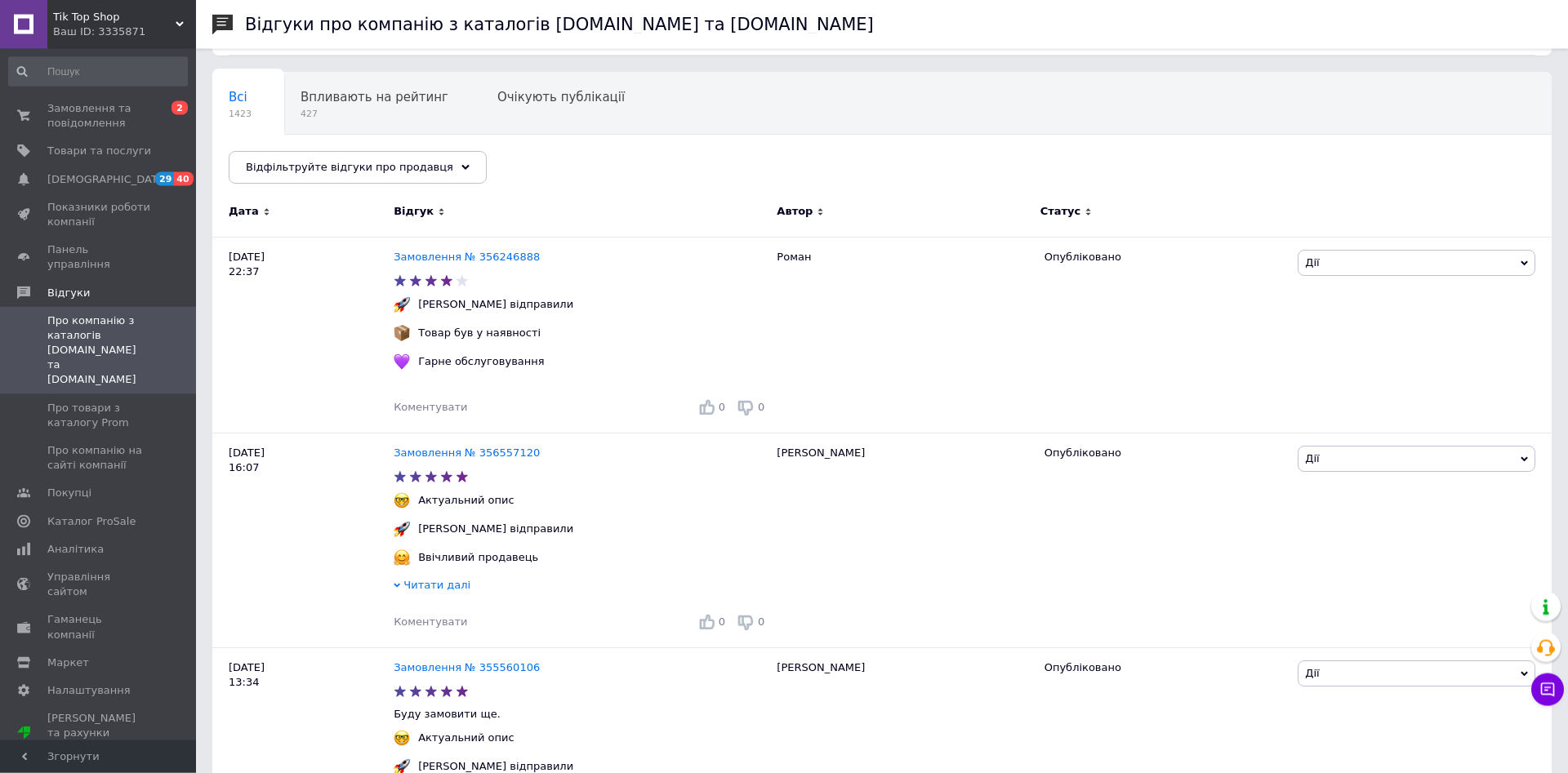
scroll to position [0, 0]
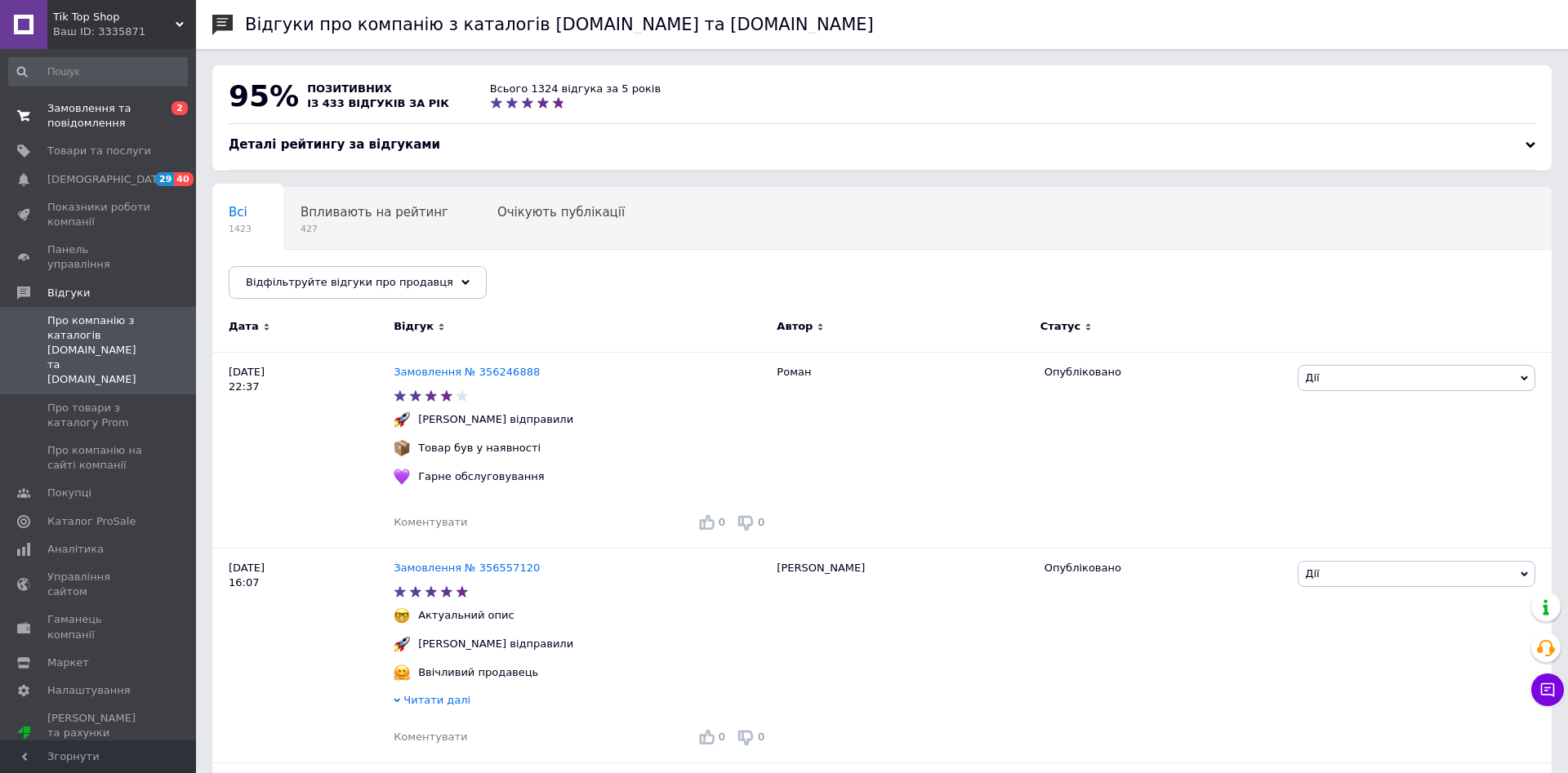
click at [98, 110] on span "Замовлення та повідомлення" at bounding box center [99, 116] width 103 height 29
